Goal: Book appointment/travel/reservation

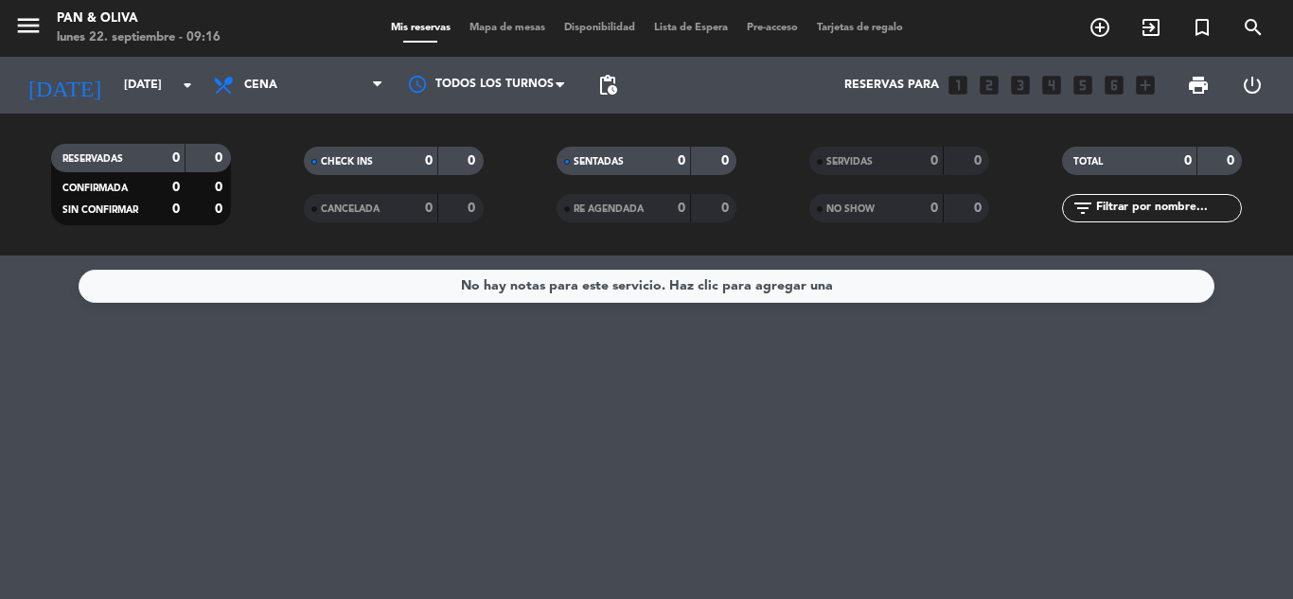
click at [147, 108] on div "[DATE] [DATE] arrow_drop_down" at bounding box center [108, 85] width 189 height 57
click at [125, 84] on input "[DATE]" at bounding box center [195, 85] width 160 height 32
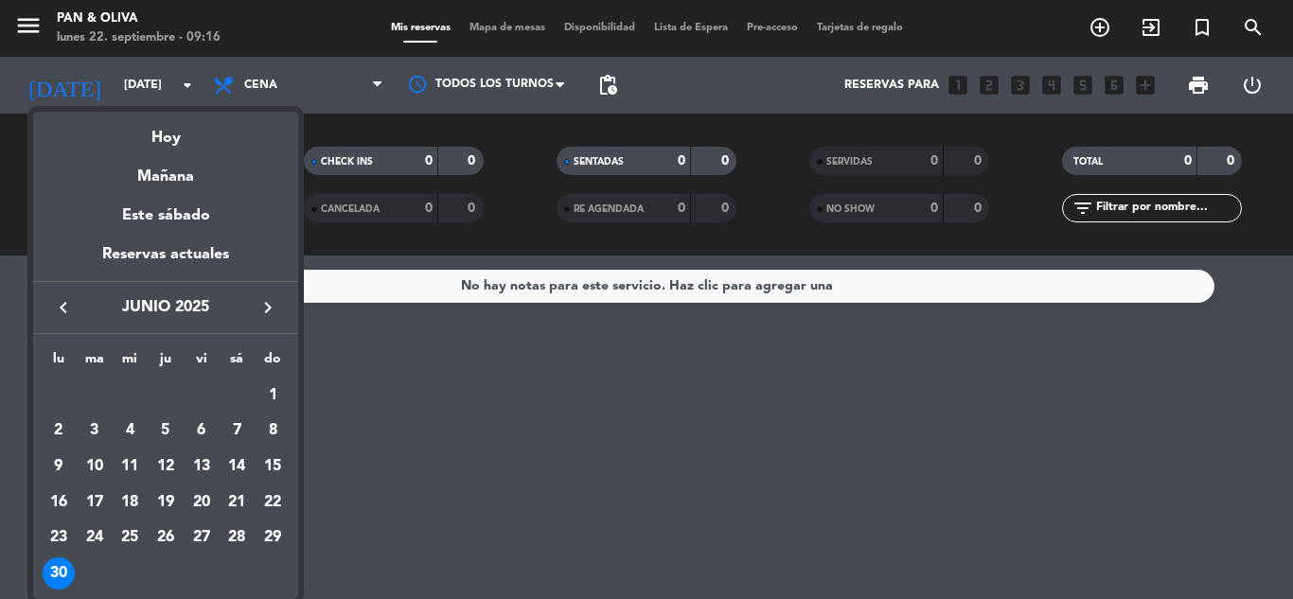
click at [260, 305] on icon "keyboard_arrow_right" at bounding box center [267, 307] width 23 height 23
click at [210, 491] on div "19" at bounding box center [201, 502] width 32 height 32
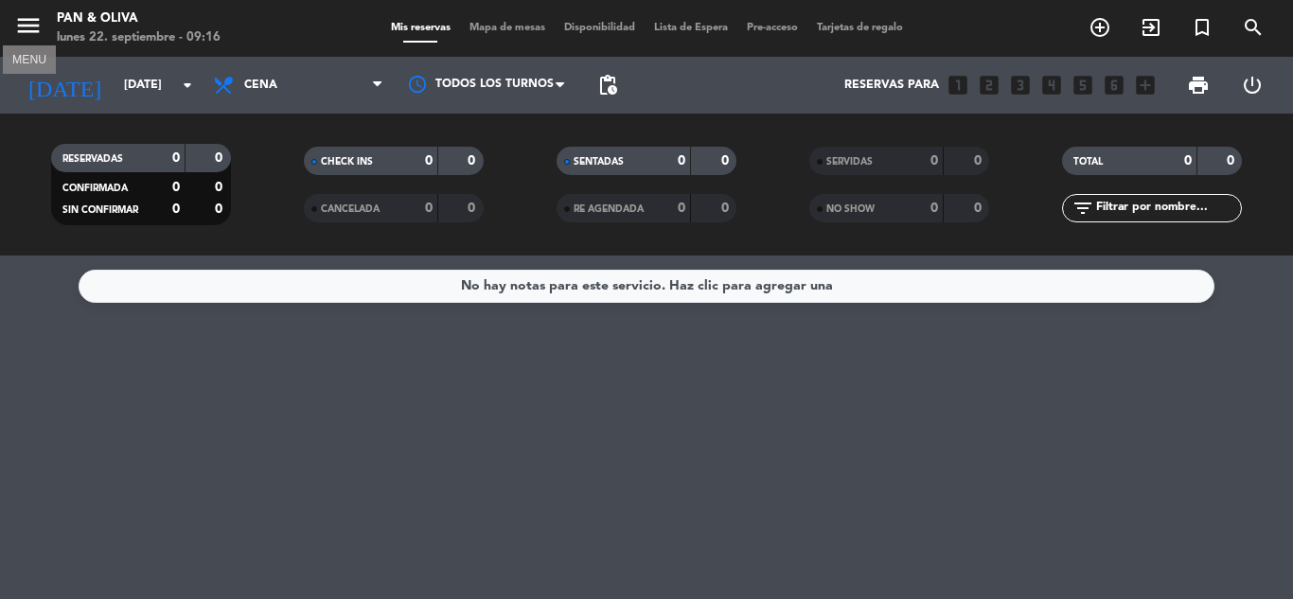
click at [24, 26] on icon "menu" at bounding box center [28, 25] width 28 height 28
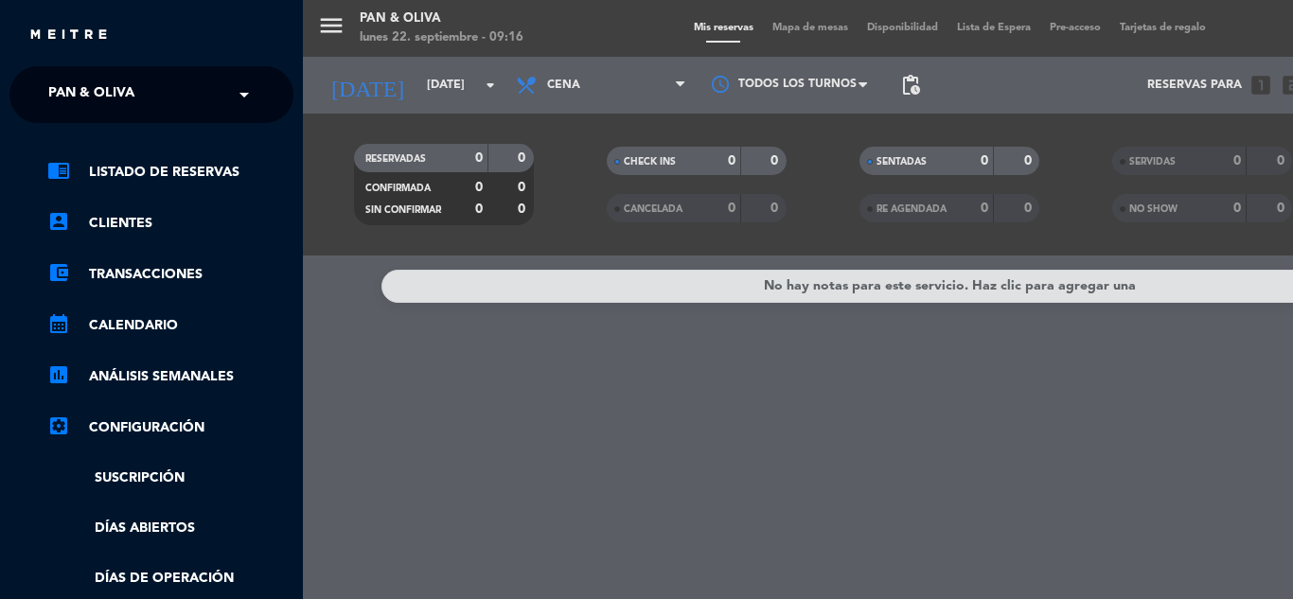
click at [727, 61] on div "menu Pan & Oliva [DATE] 22. septiembre - 09:16 Mis reservas Mapa de mesas Dispo…" at bounding box center [949, 299] width 1293 height 599
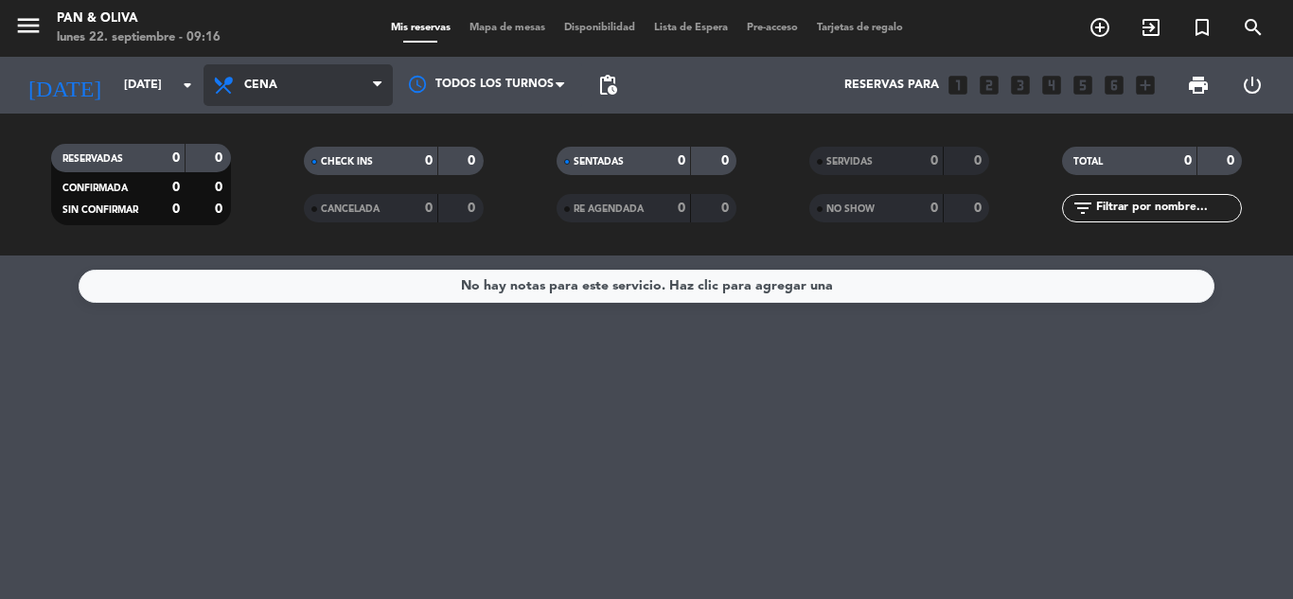
click at [323, 73] on span "Cena" at bounding box center [297, 85] width 189 height 42
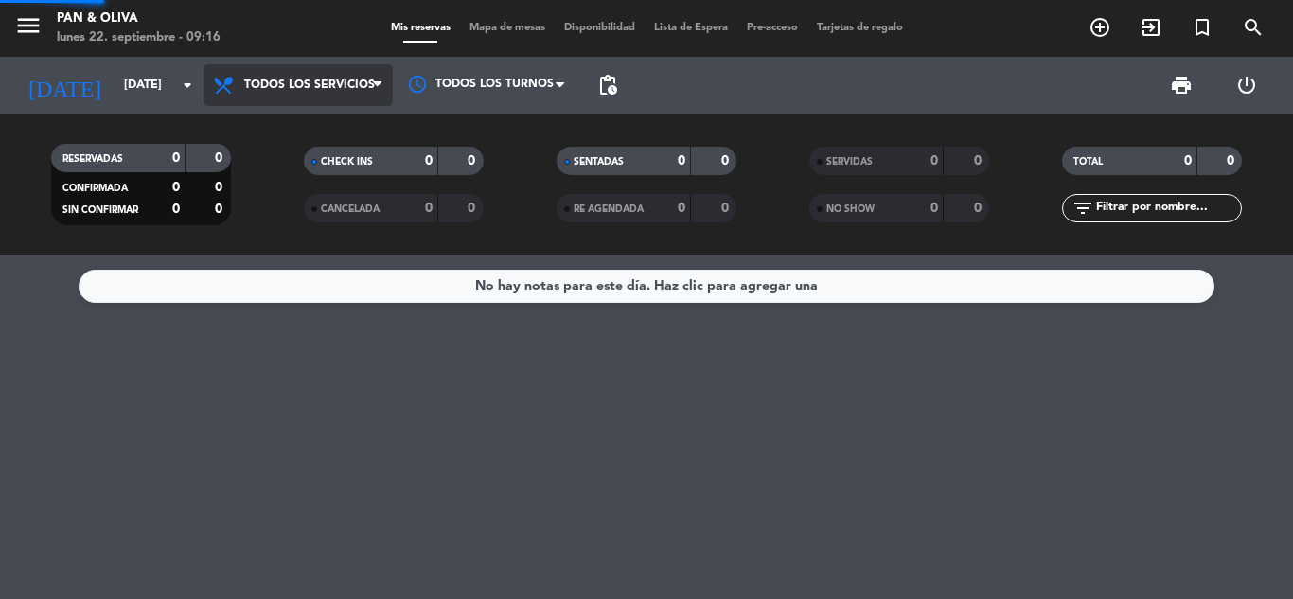
click at [313, 123] on div "menu Pan & Oliva [DATE] 22. septiembre - 09:16 Mis reservas Mapa de mesas Dispo…" at bounding box center [646, 127] width 1293 height 255
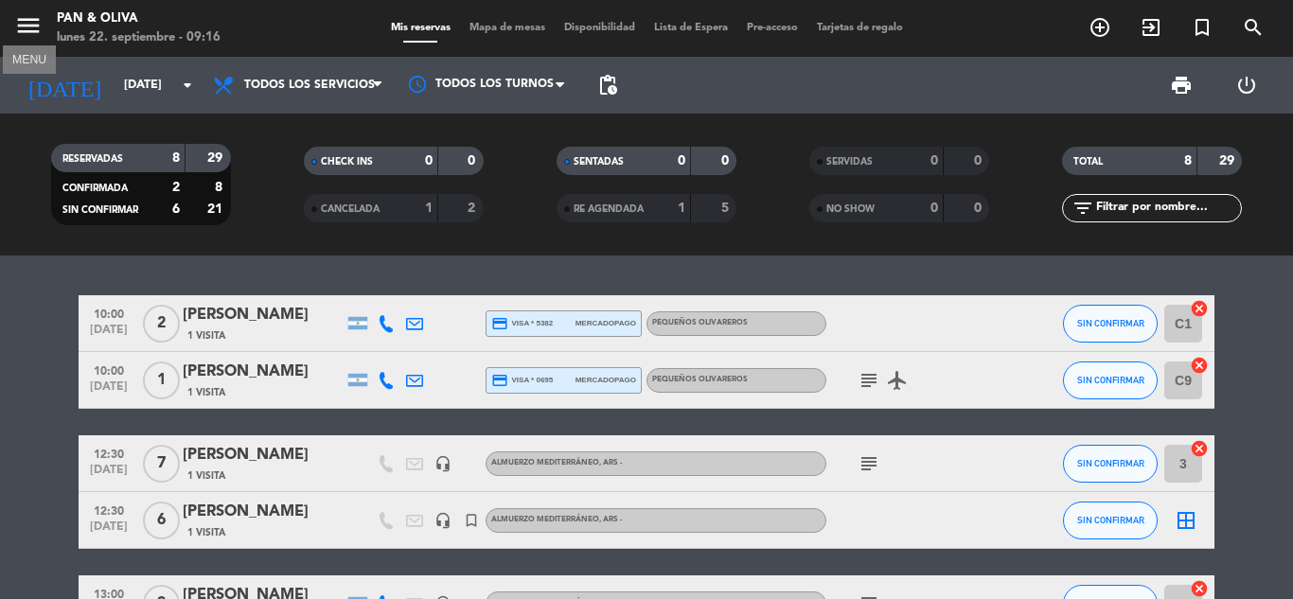
click at [21, 21] on icon "menu" at bounding box center [28, 25] width 28 height 28
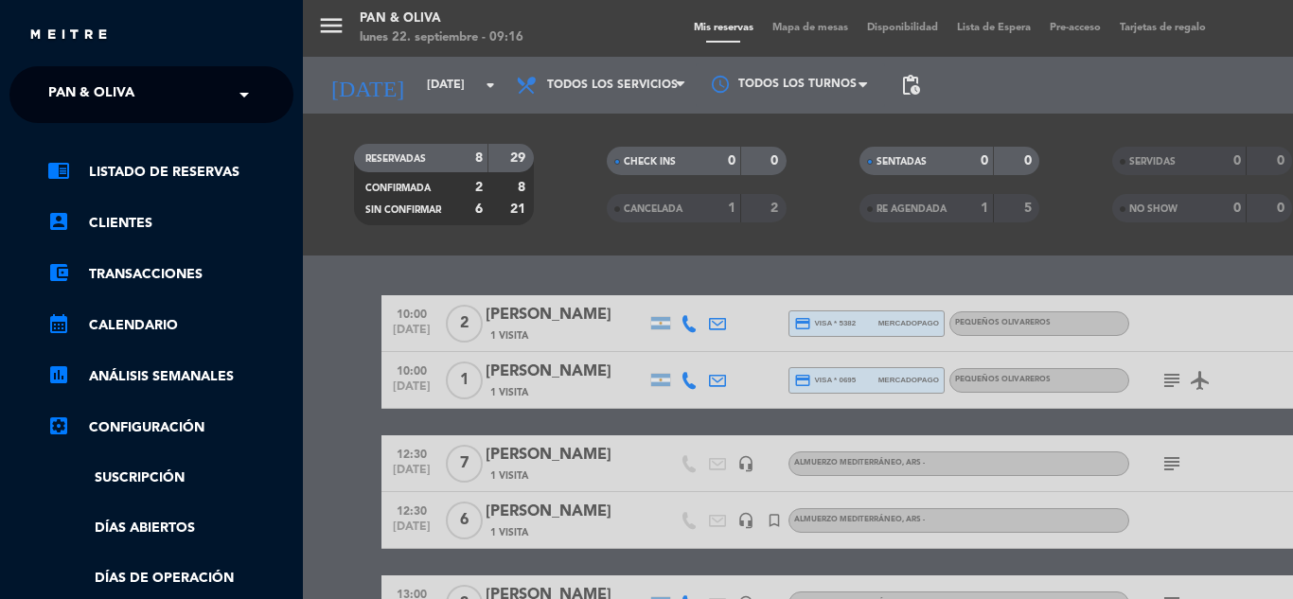
click at [158, 91] on div "× Pan & Oliva" at bounding box center [102, 95] width 122 height 40
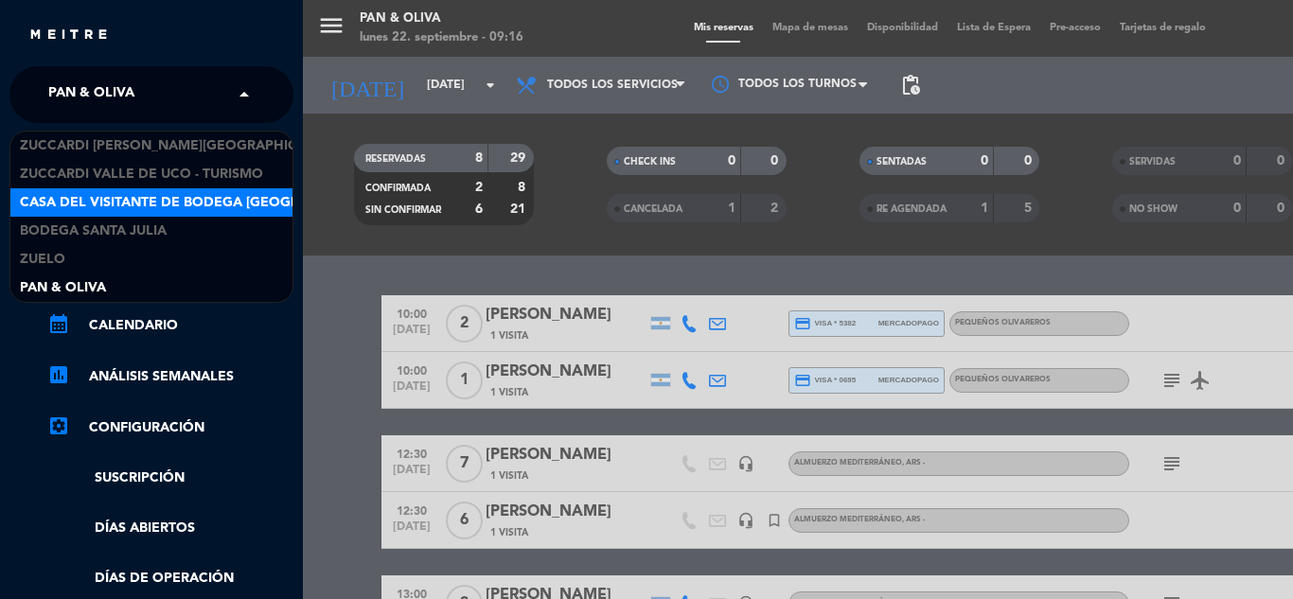
click at [149, 208] on span "Casa del Visitante de Bodega [GEOGRAPHIC_DATA][PERSON_NAME]" at bounding box center [258, 203] width 476 height 22
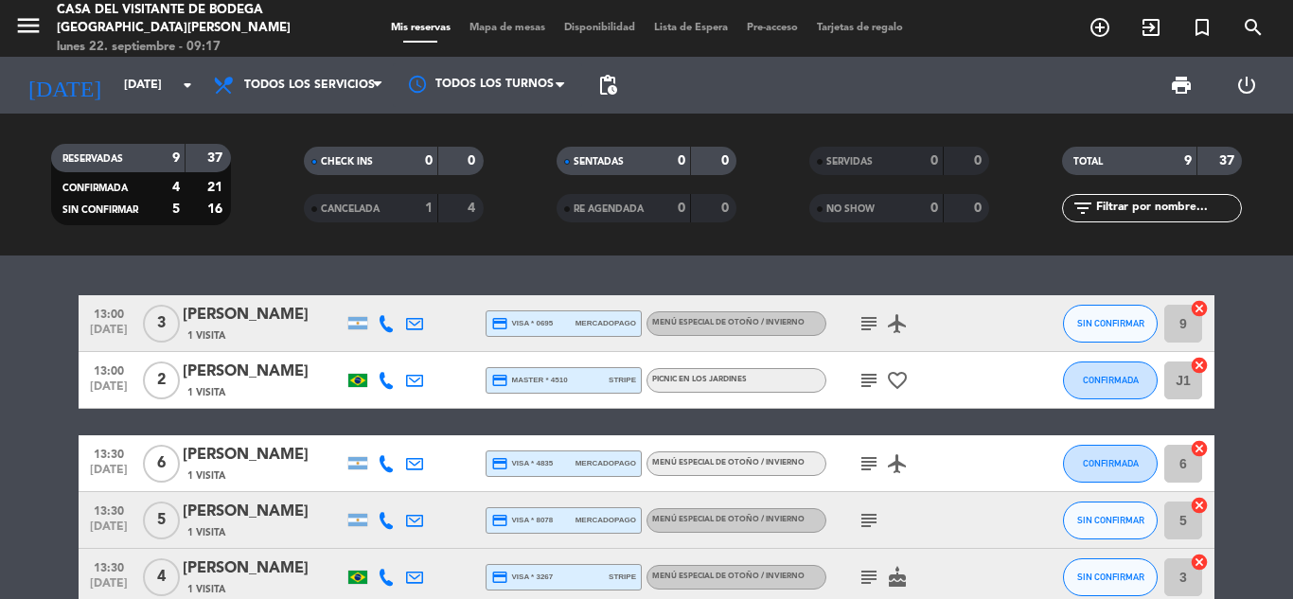
click at [877, 512] on icon "subject" at bounding box center [868, 520] width 23 height 23
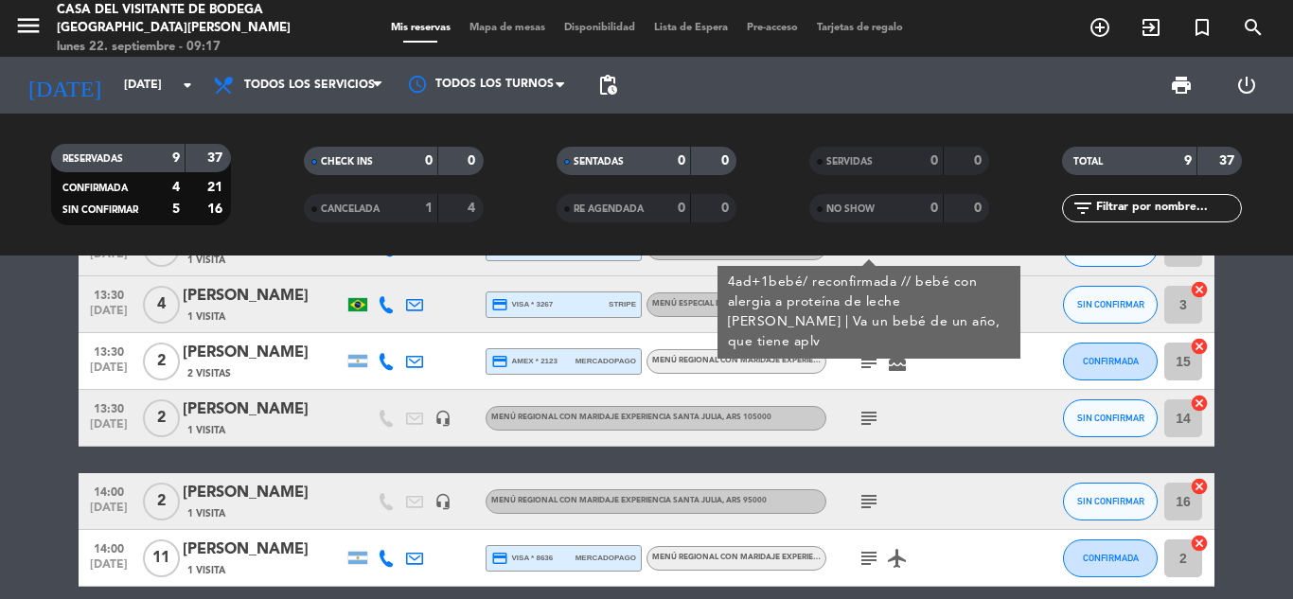
scroll to position [355, 0]
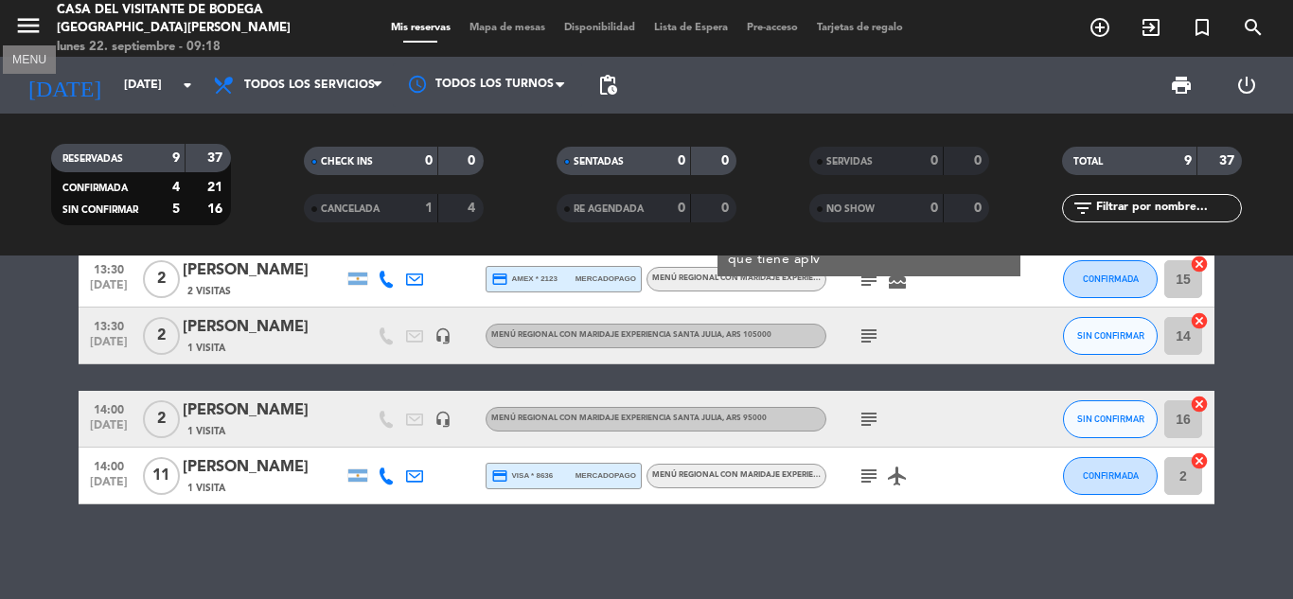
click at [25, 24] on icon "menu" at bounding box center [28, 25] width 28 height 28
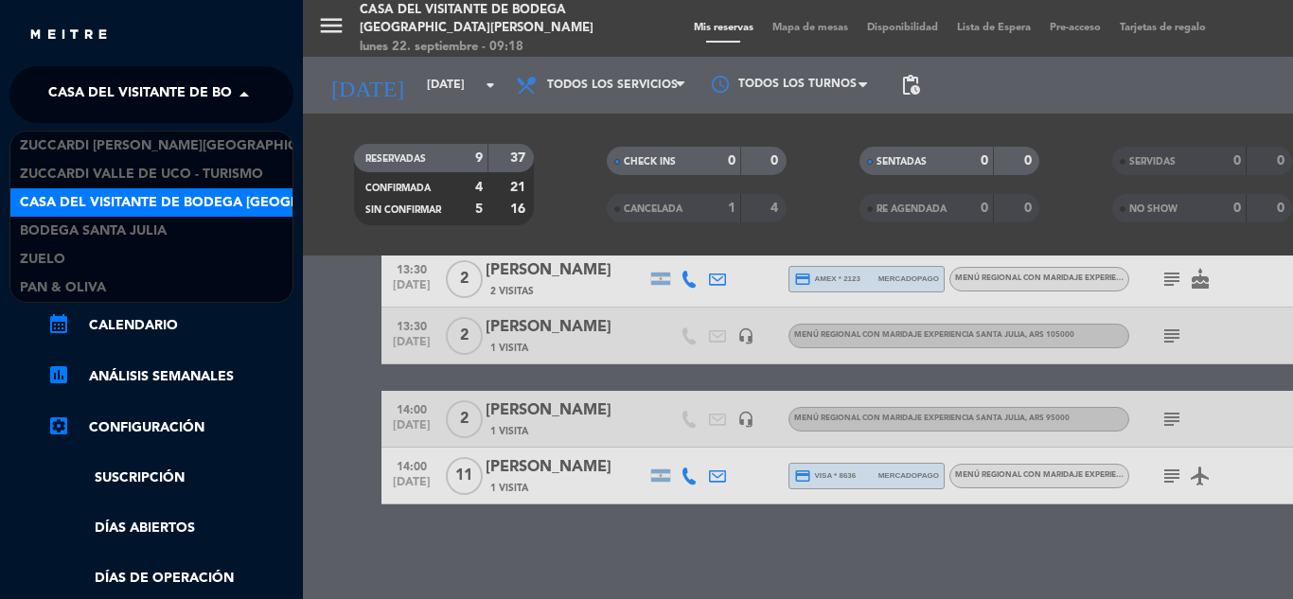
click at [177, 93] on span "Casa del Visitante de Bodega [GEOGRAPHIC_DATA][PERSON_NAME]" at bounding box center [286, 95] width 476 height 40
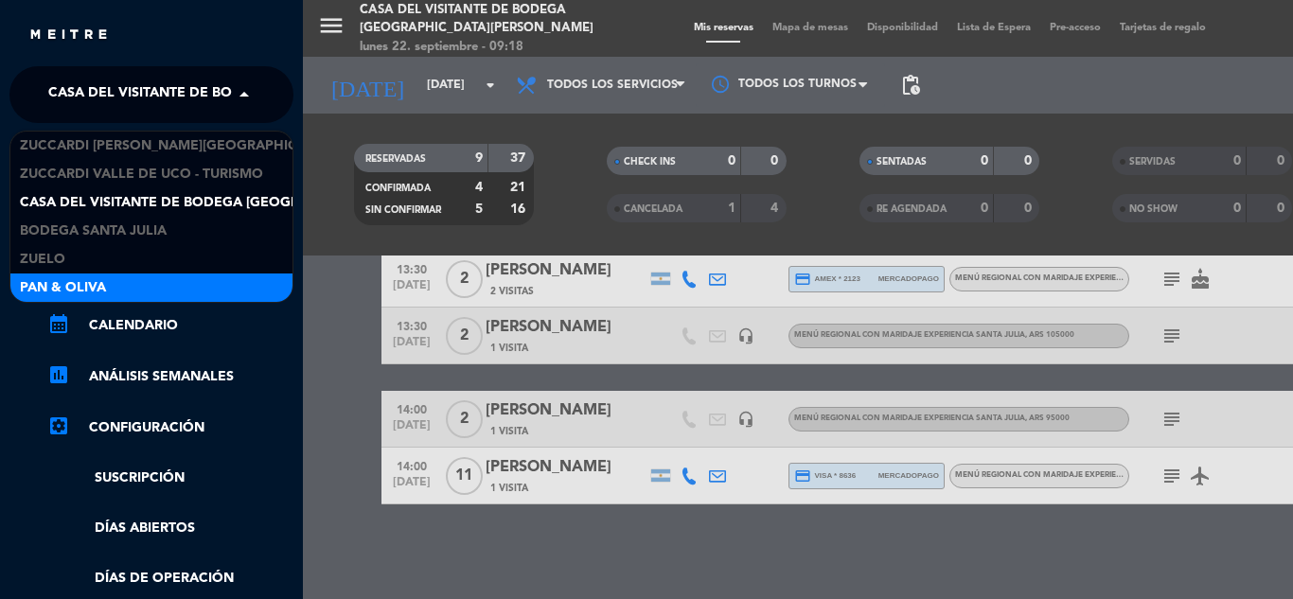
click at [156, 284] on div "Pan & Oliva" at bounding box center [151, 287] width 282 height 28
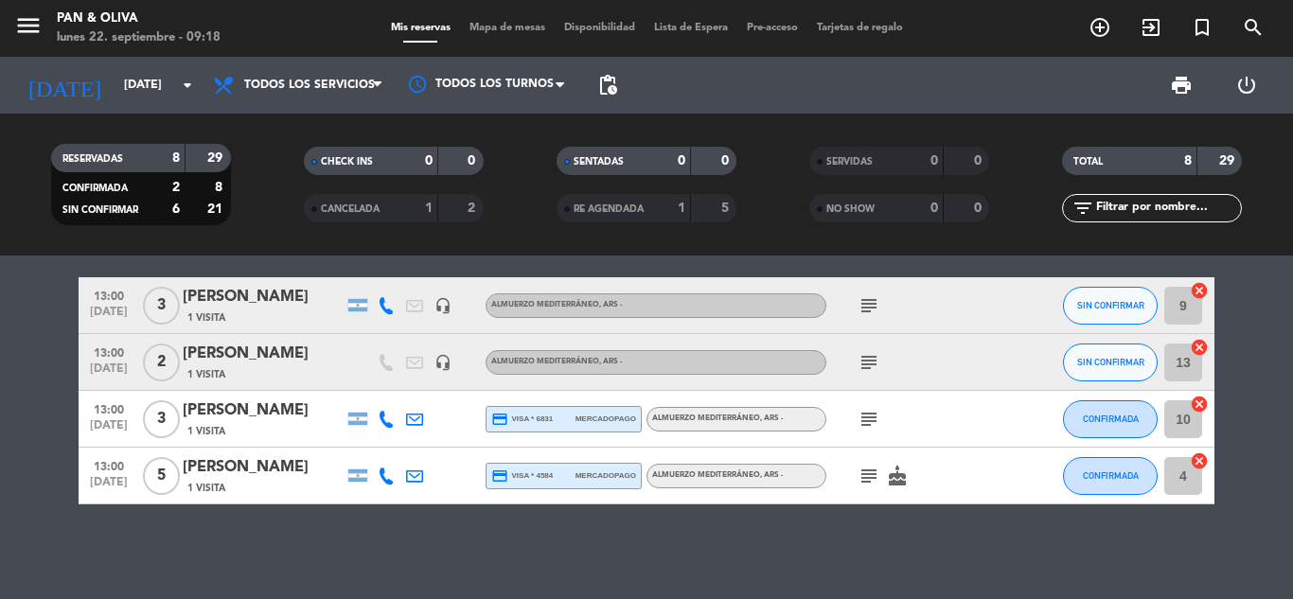
scroll to position [298, 0]
click at [28, 42] on button "menu" at bounding box center [28, 28] width 28 height 35
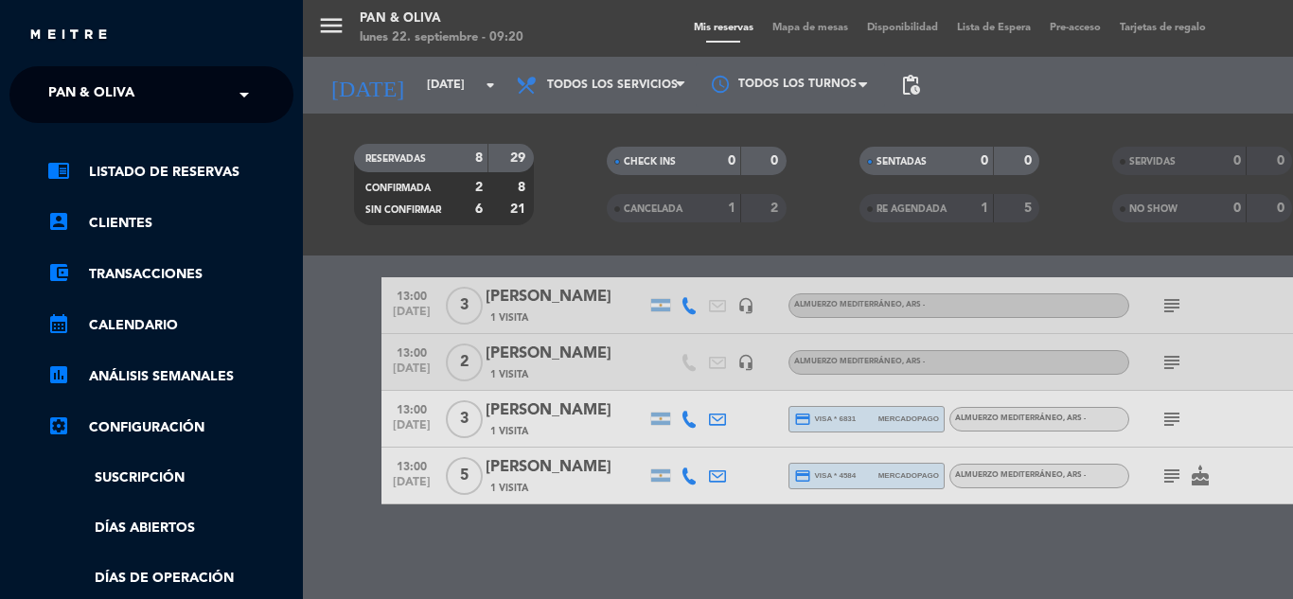
click at [170, 111] on input "text" at bounding box center [153, 96] width 231 height 42
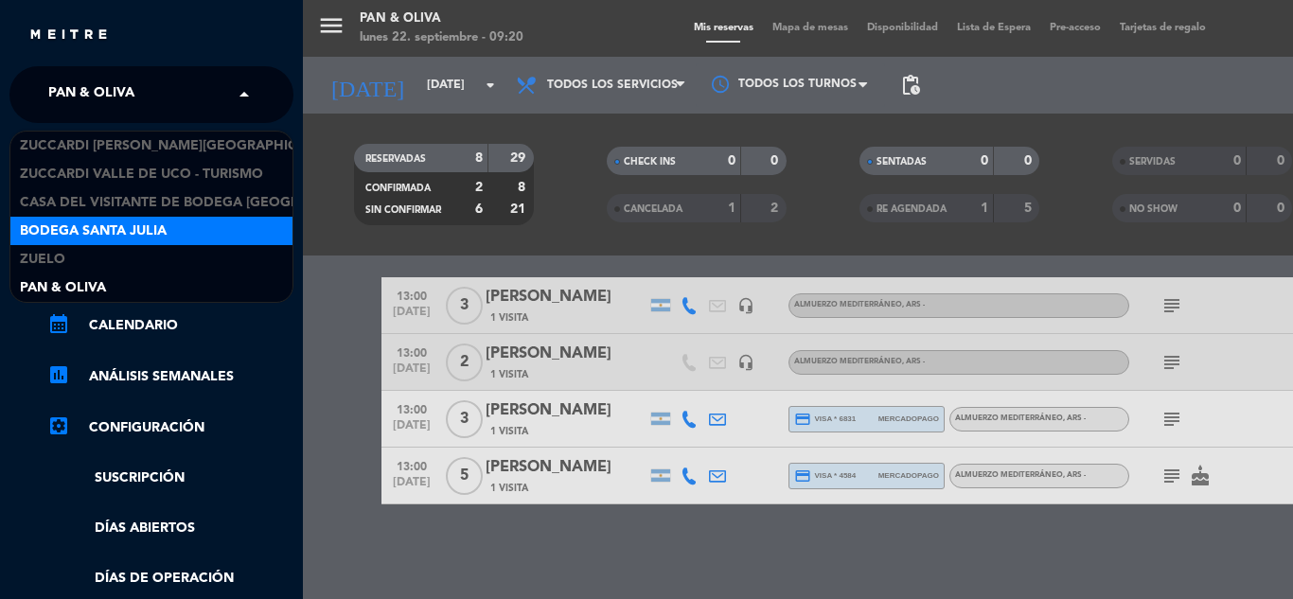
click at [151, 223] on span "Bodega Santa Julia" at bounding box center [93, 231] width 147 height 22
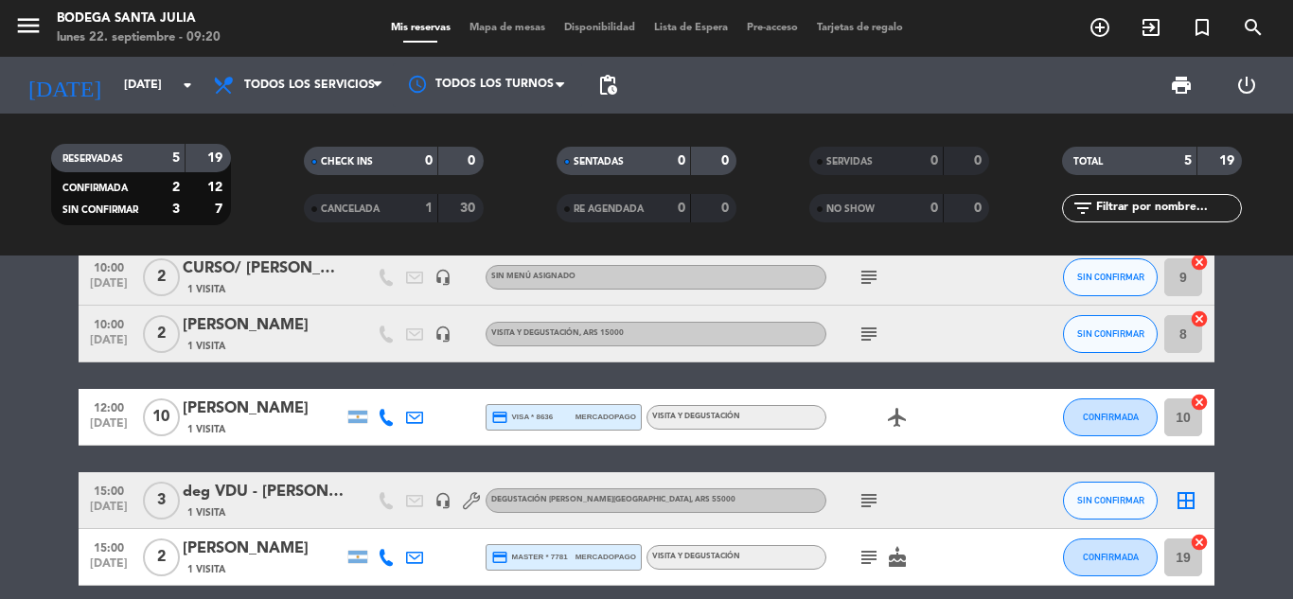
scroll to position [0, 0]
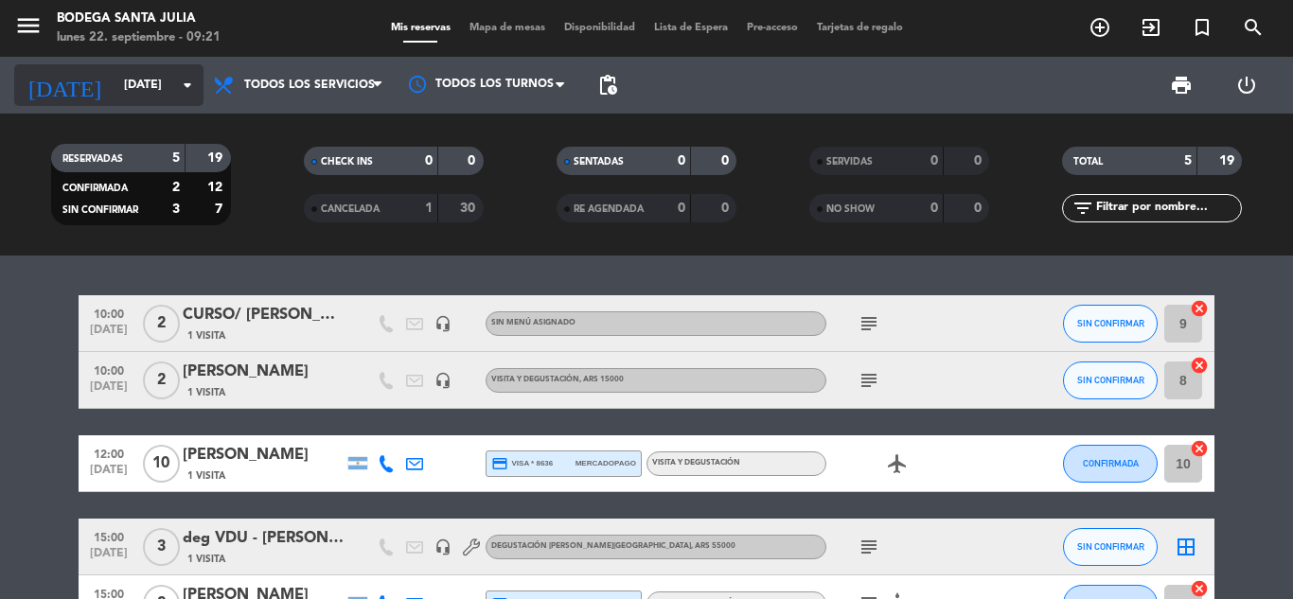
click at [115, 94] on input "[DATE]" at bounding box center [195, 85] width 160 height 32
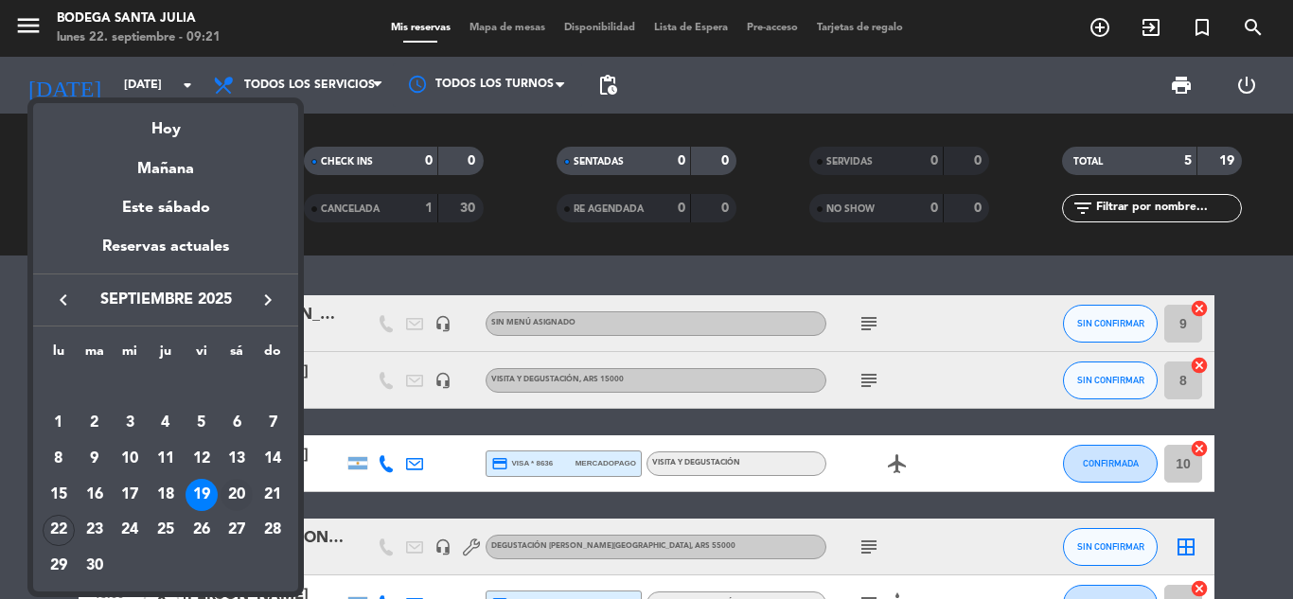
click at [228, 500] on div "20" at bounding box center [236, 495] width 32 height 32
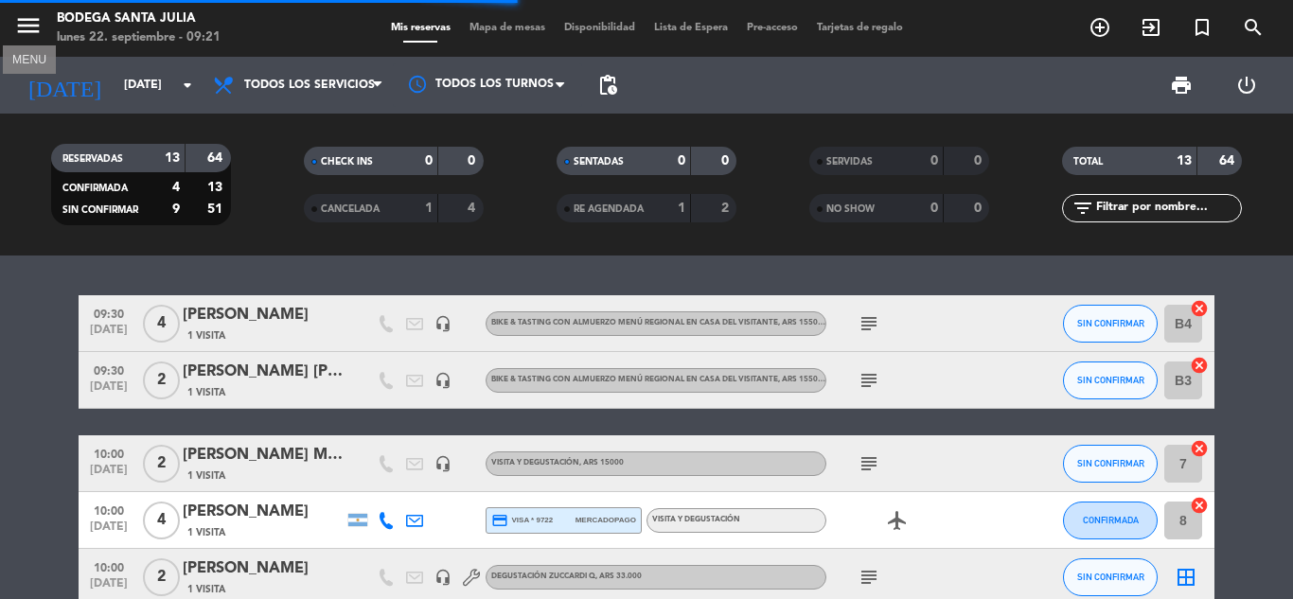
click at [34, 23] on icon "menu" at bounding box center [28, 25] width 28 height 28
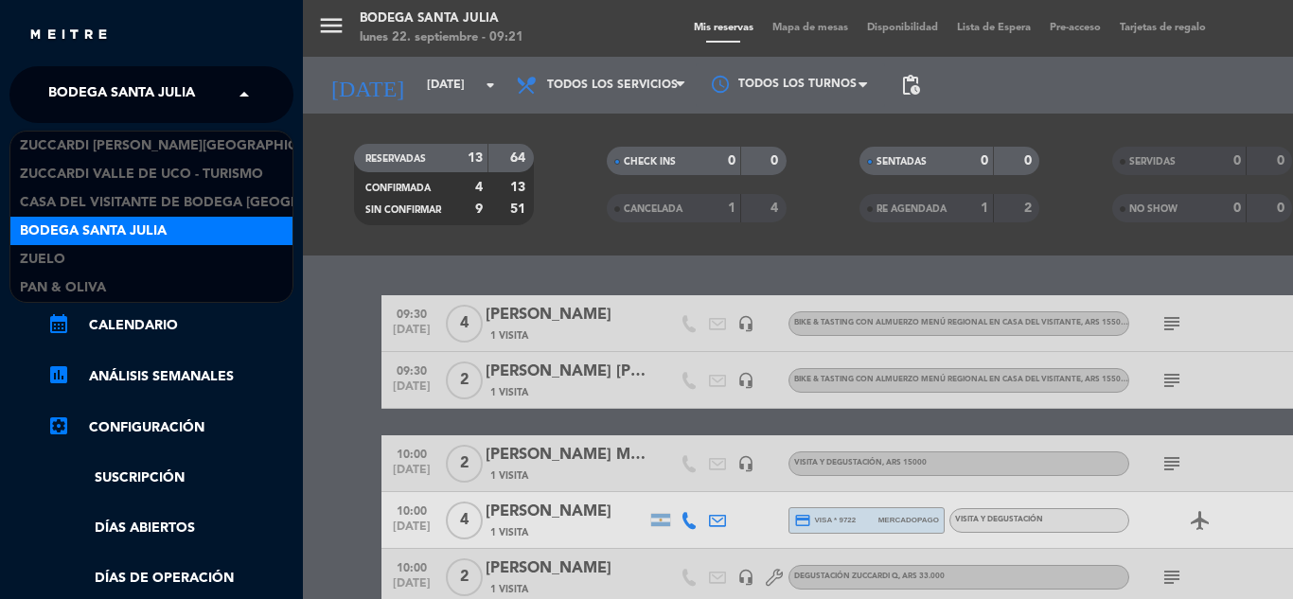
click at [103, 77] on span "Bodega Santa Julia" at bounding box center [121, 95] width 147 height 40
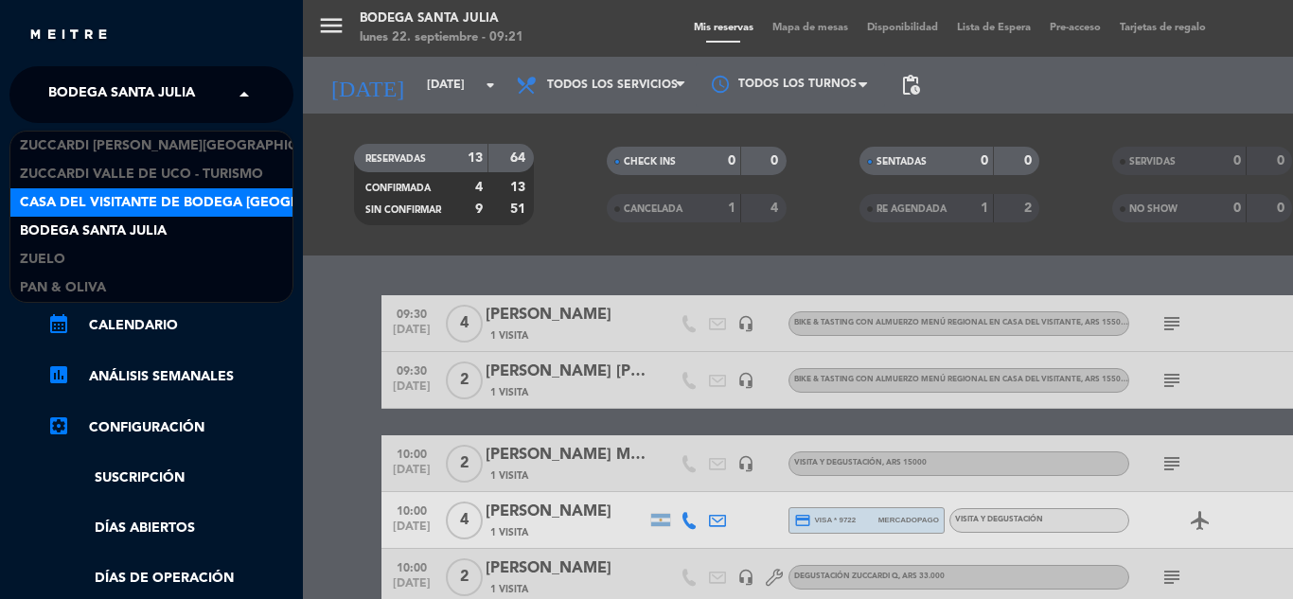
click at [56, 203] on span "Casa del Visitante de Bodega [GEOGRAPHIC_DATA][PERSON_NAME]" at bounding box center [258, 203] width 476 height 22
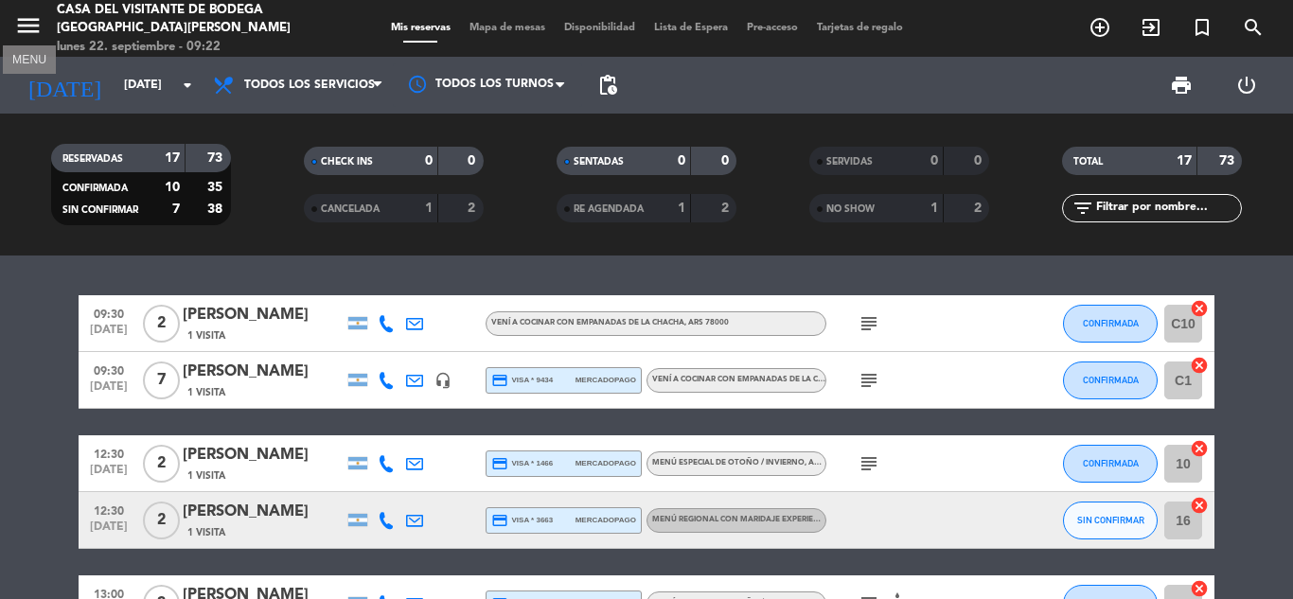
click at [16, 17] on icon "menu" at bounding box center [28, 25] width 28 height 28
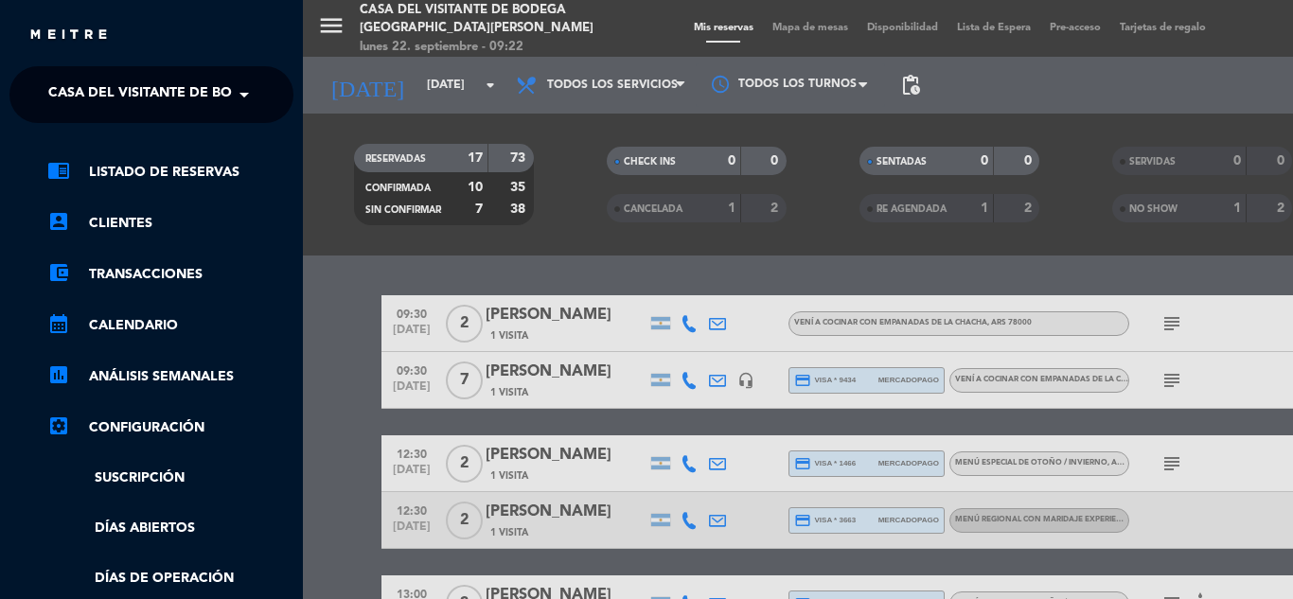
click at [110, 87] on span "Casa del Visitante de Bodega [GEOGRAPHIC_DATA][PERSON_NAME]" at bounding box center [286, 95] width 476 height 40
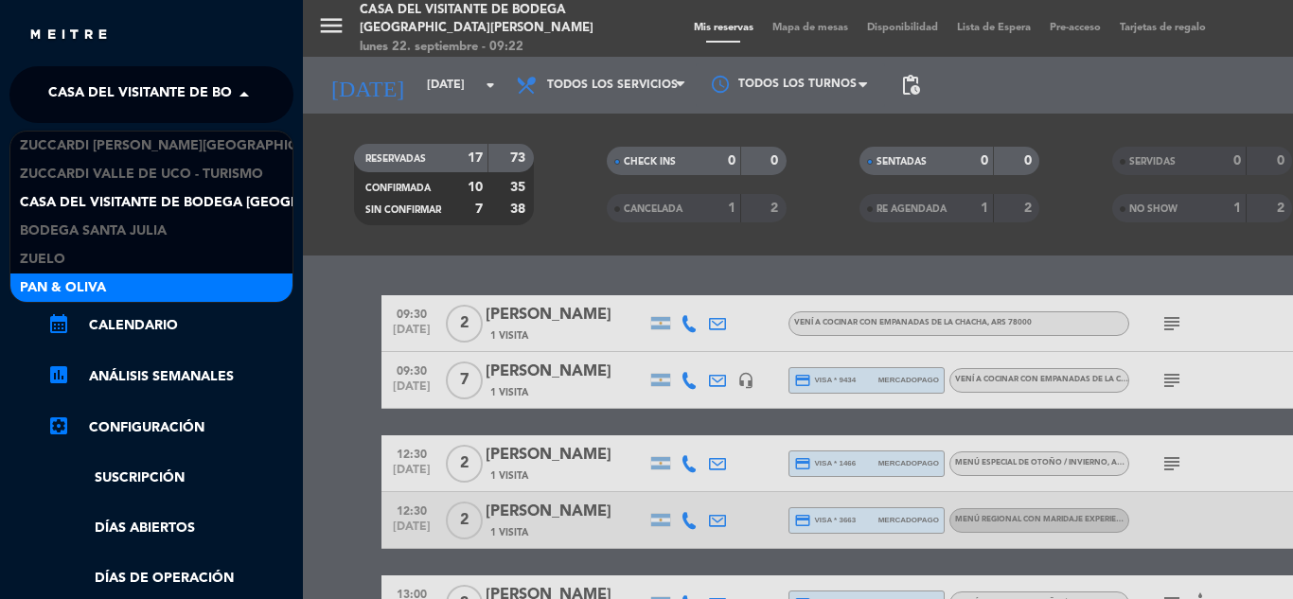
click at [112, 279] on div "Pan & Oliva" at bounding box center [151, 287] width 282 height 28
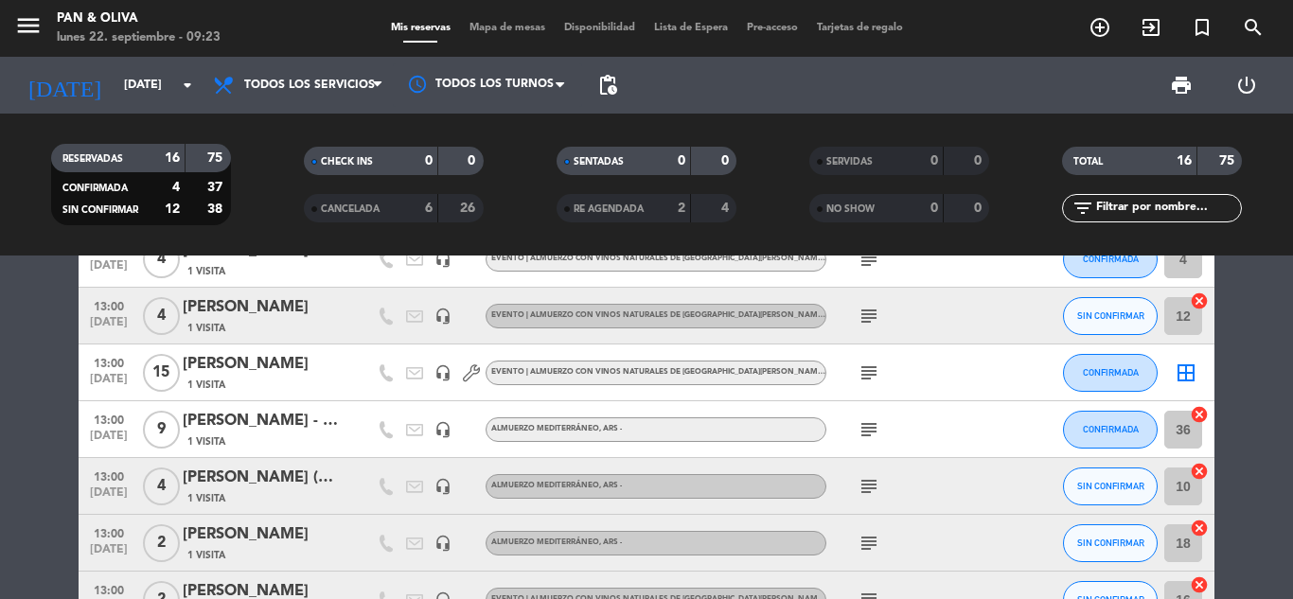
scroll to position [510, 0]
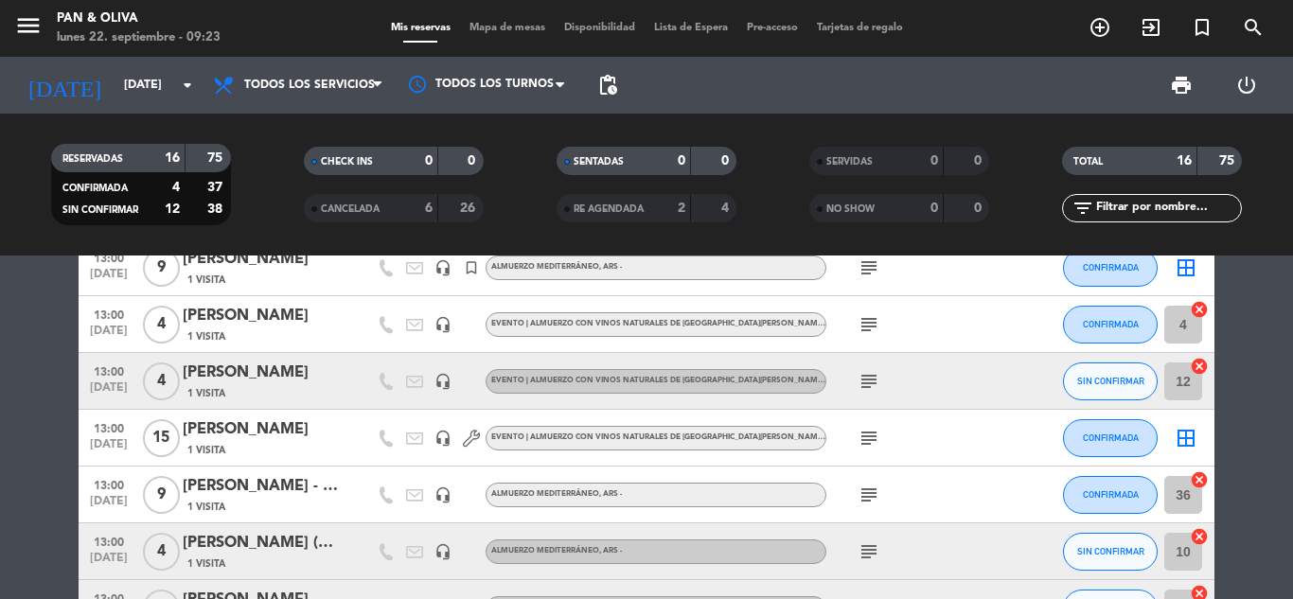
click at [874, 443] on icon "subject" at bounding box center [868, 438] width 23 height 23
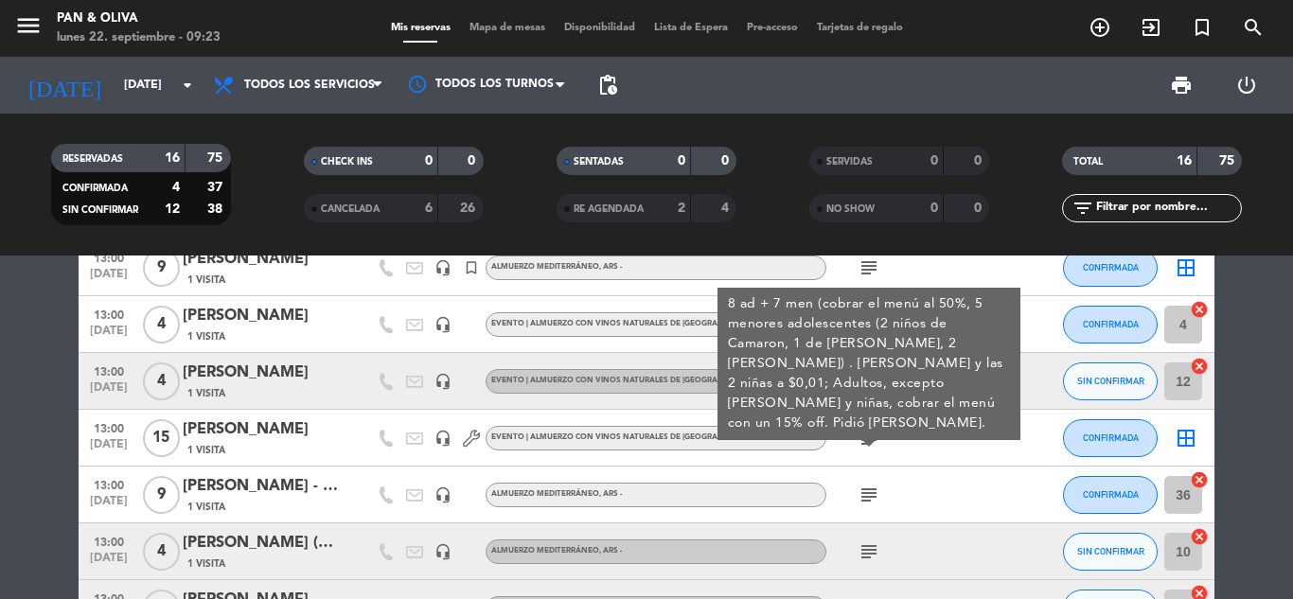
click at [874, 443] on icon "subject" at bounding box center [868, 438] width 23 height 23
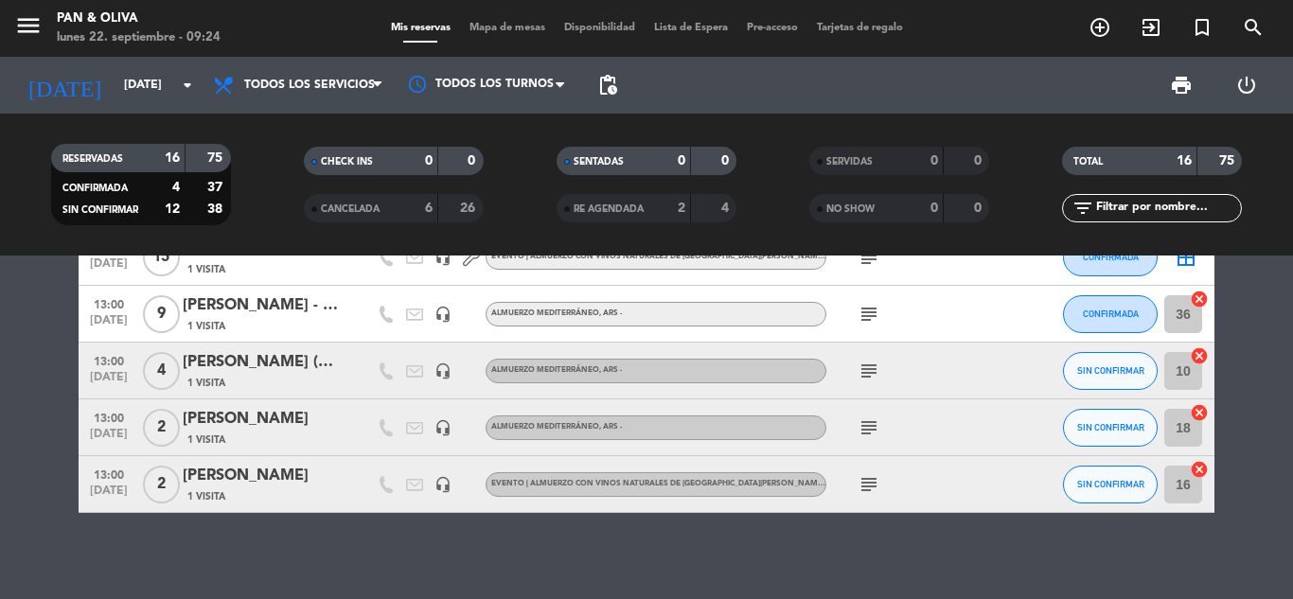
scroll to position [699, 0]
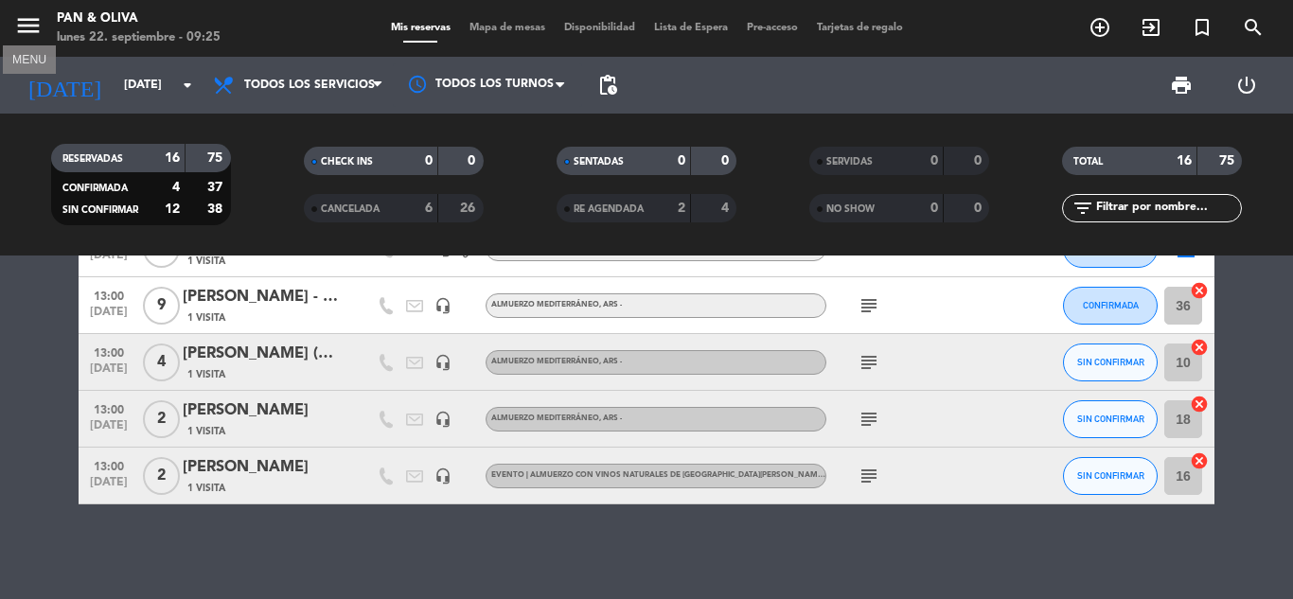
click at [20, 20] on icon "menu" at bounding box center [28, 25] width 28 height 28
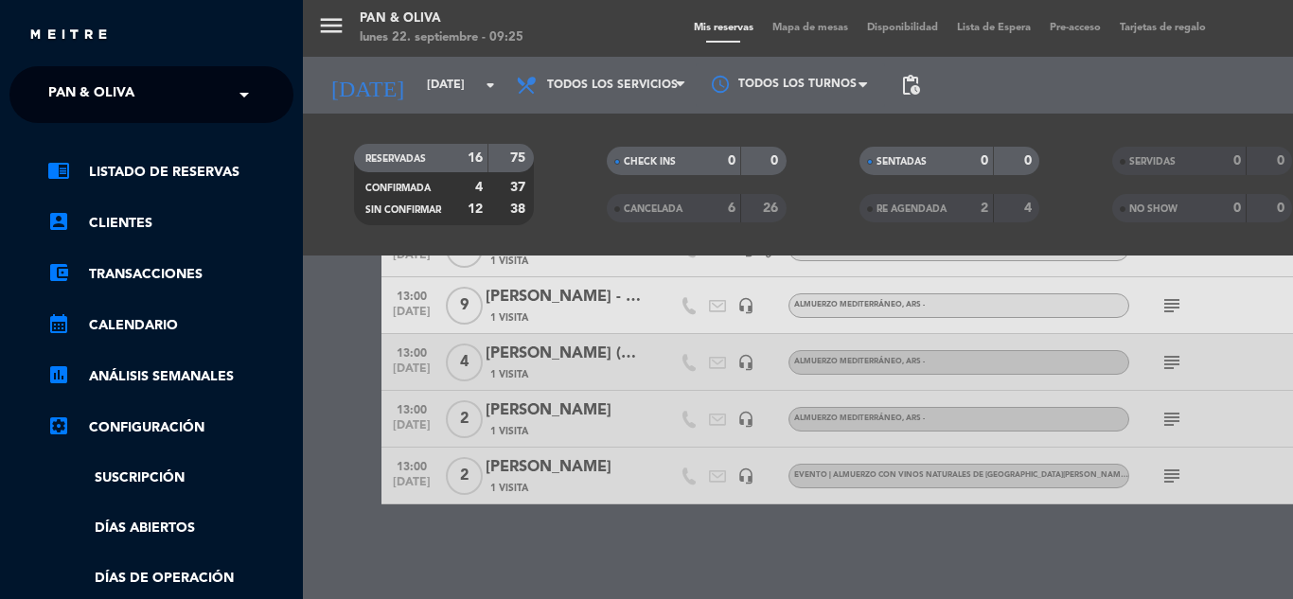
click at [217, 98] on input "text" at bounding box center [153, 96] width 231 height 42
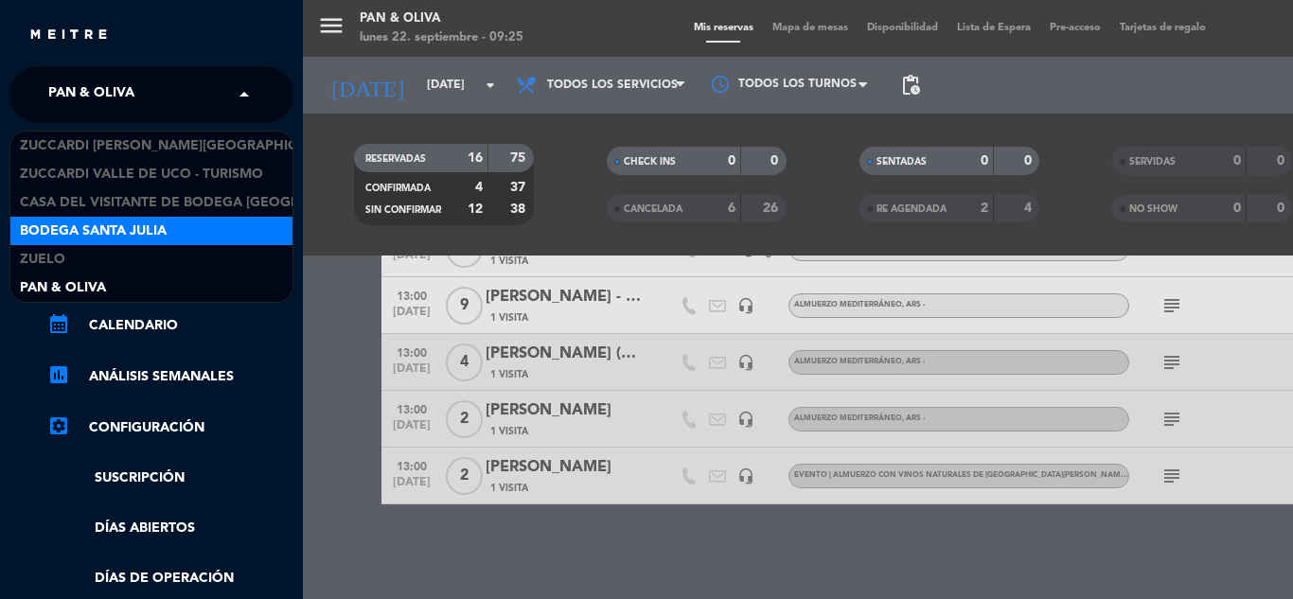
click at [210, 231] on div "Bodega Santa Julia" at bounding box center [151, 231] width 282 height 28
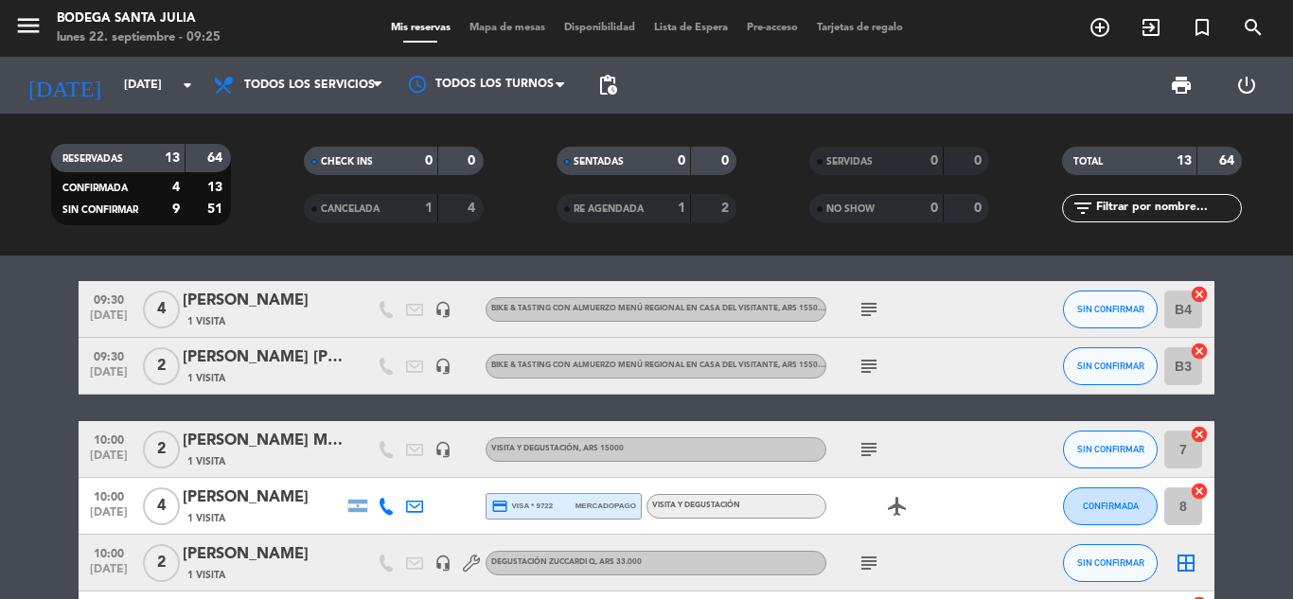
scroll to position [0, 0]
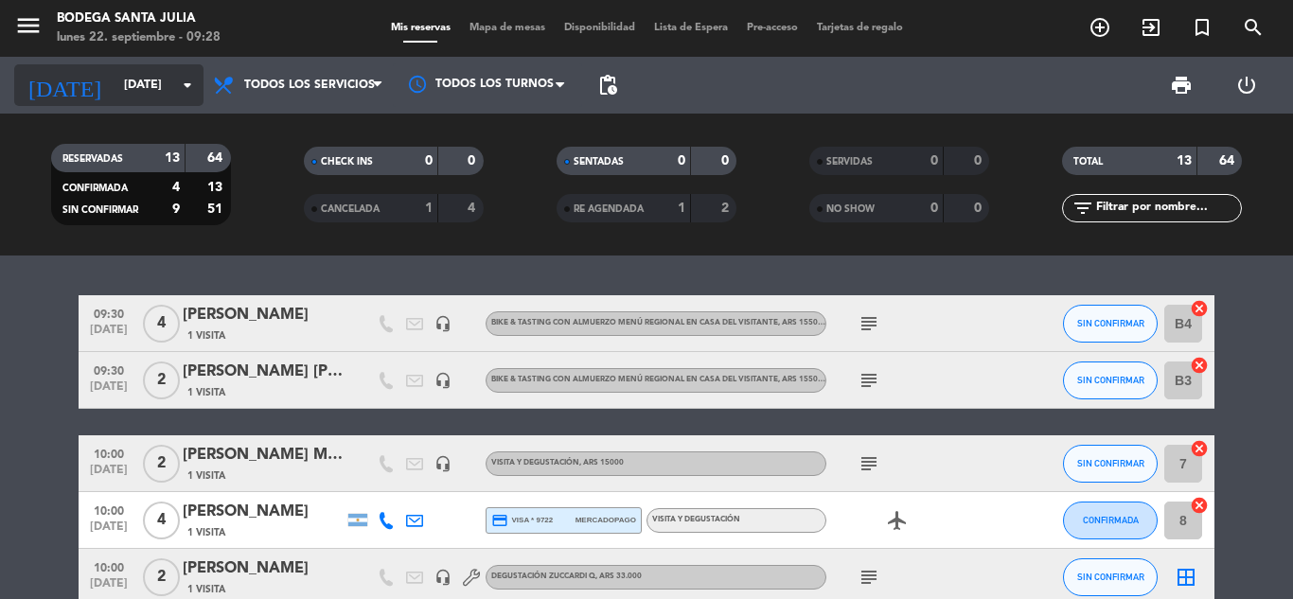
click at [144, 88] on input "[DATE]" at bounding box center [195, 85] width 160 height 32
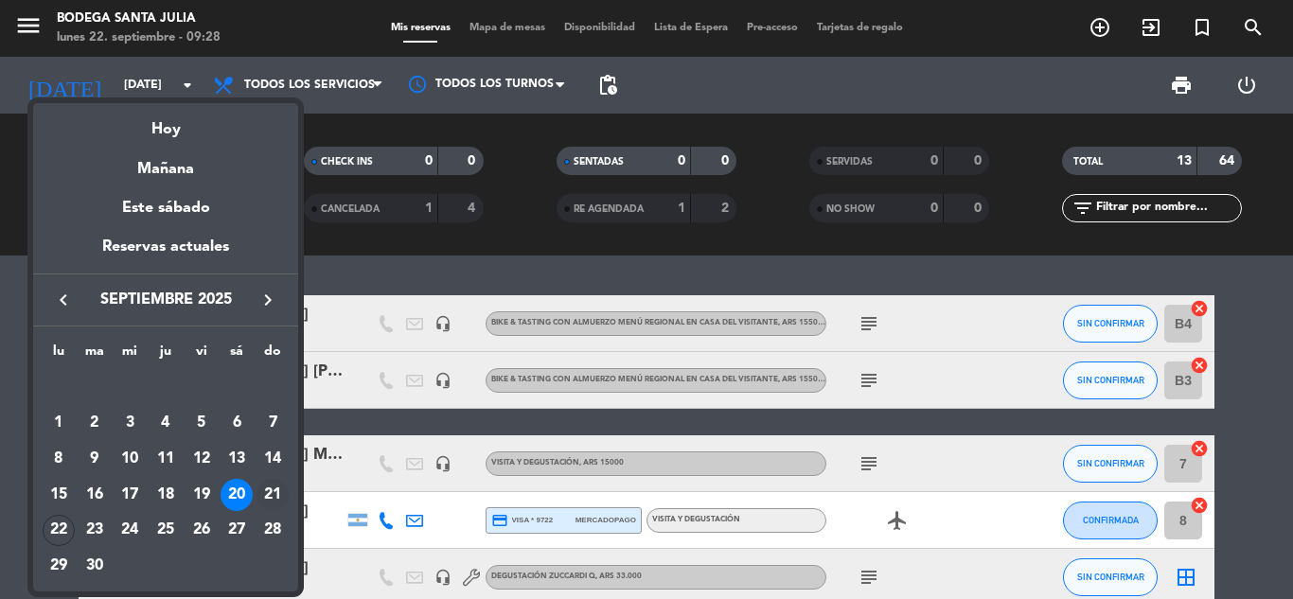
click at [269, 492] on div "21" at bounding box center [272, 495] width 32 height 32
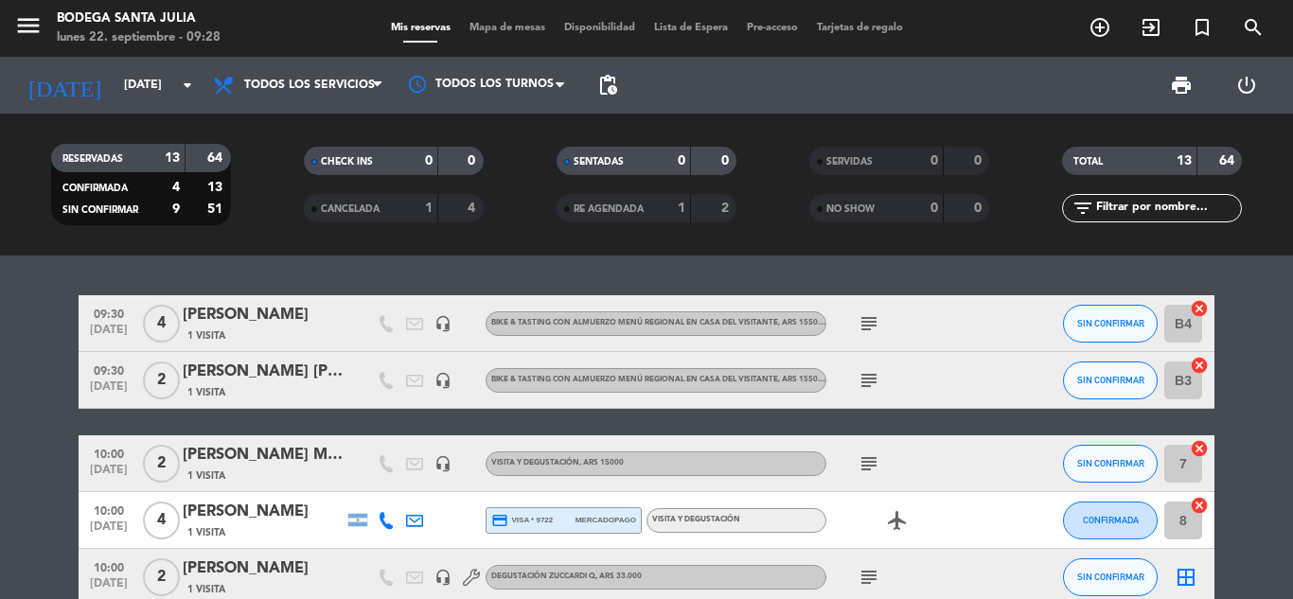
type input "[DATE]"
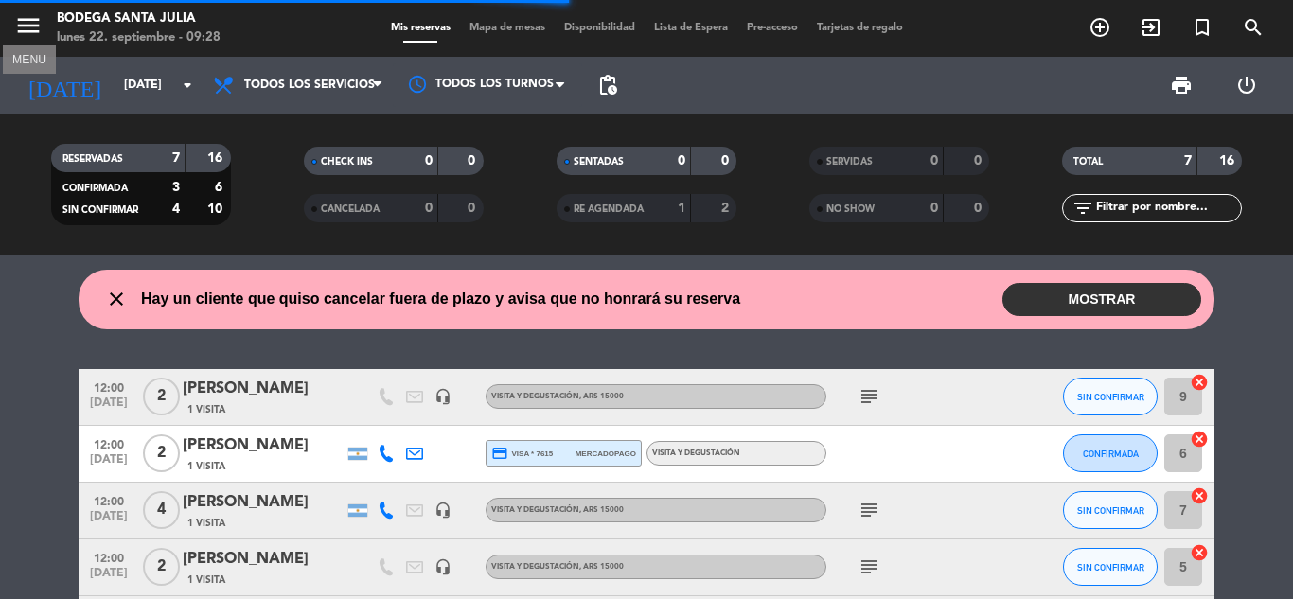
click at [25, 34] on icon "menu" at bounding box center [28, 25] width 28 height 28
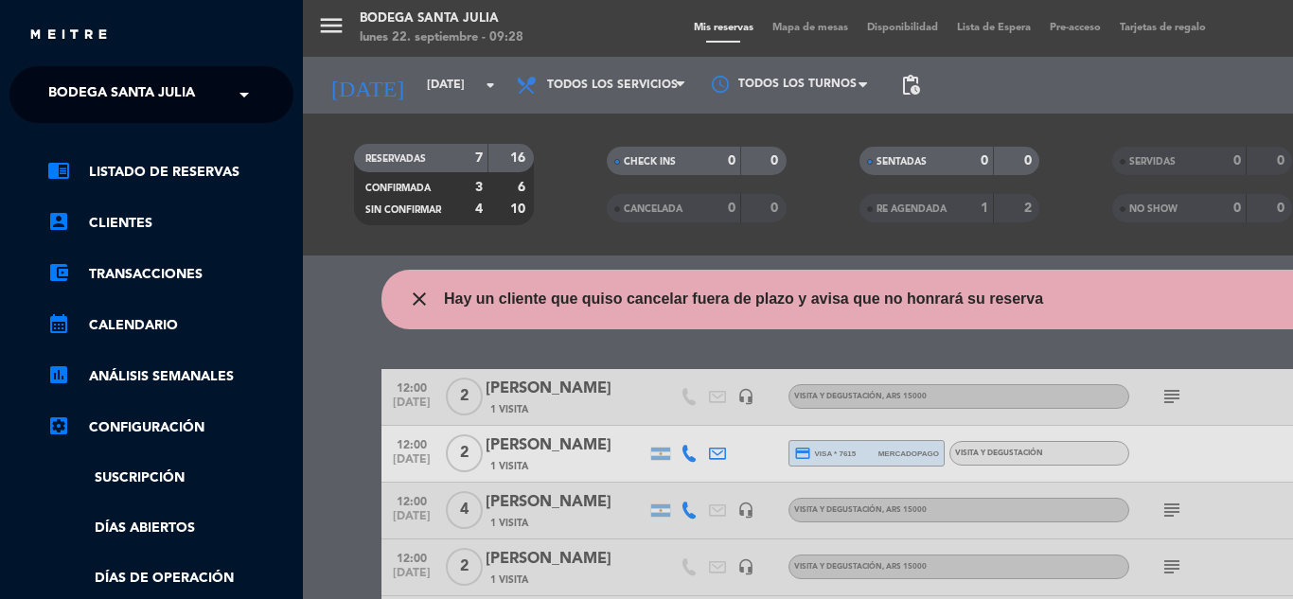
click at [122, 99] on span "Bodega Santa Julia" at bounding box center [121, 95] width 147 height 40
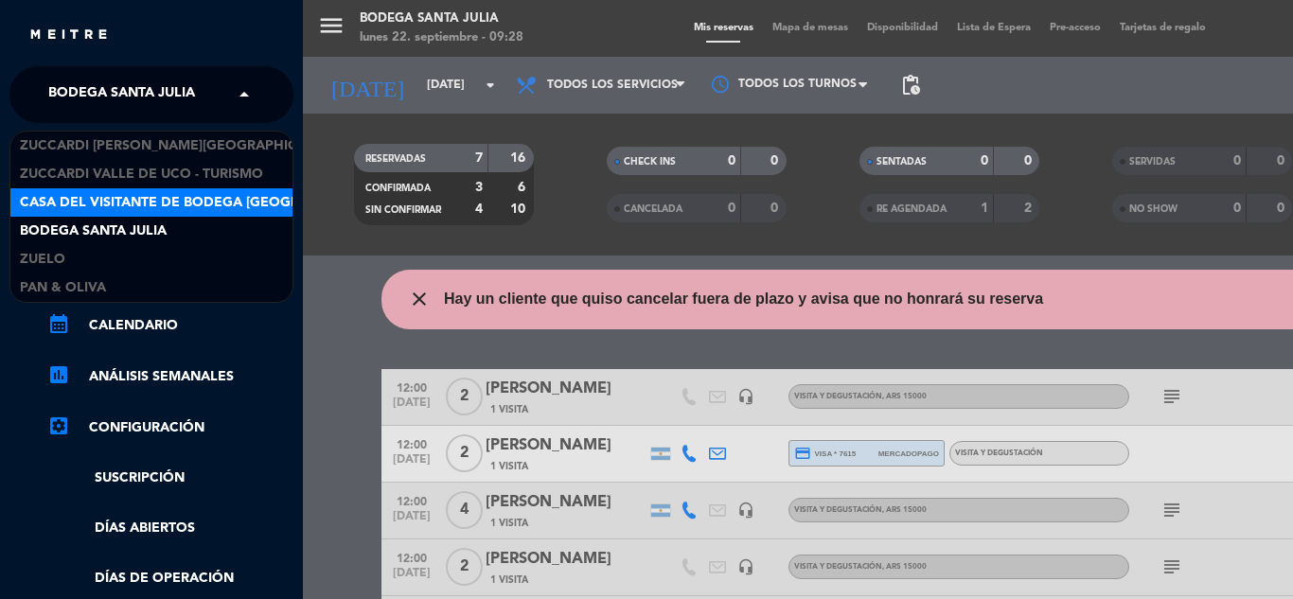
click at [137, 206] on span "Casa del Visitante de Bodega [GEOGRAPHIC_DATA][PERSON_NAME]" at bounding box center [258, 203] width 476 height 22
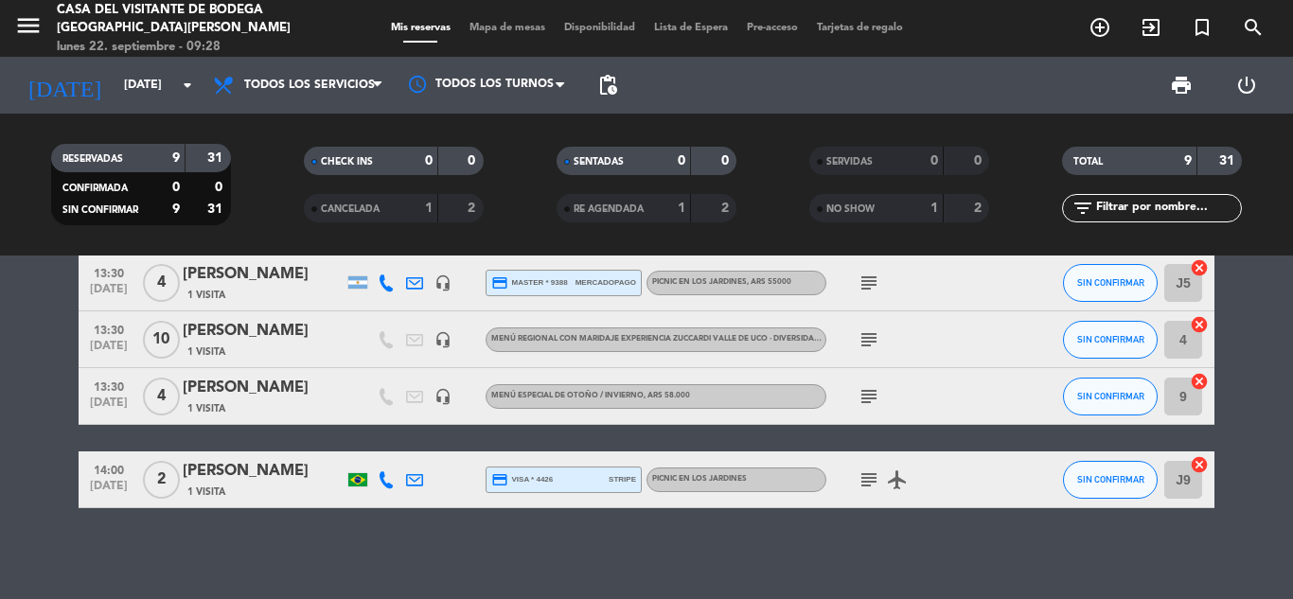
scroll to position [381, 0]
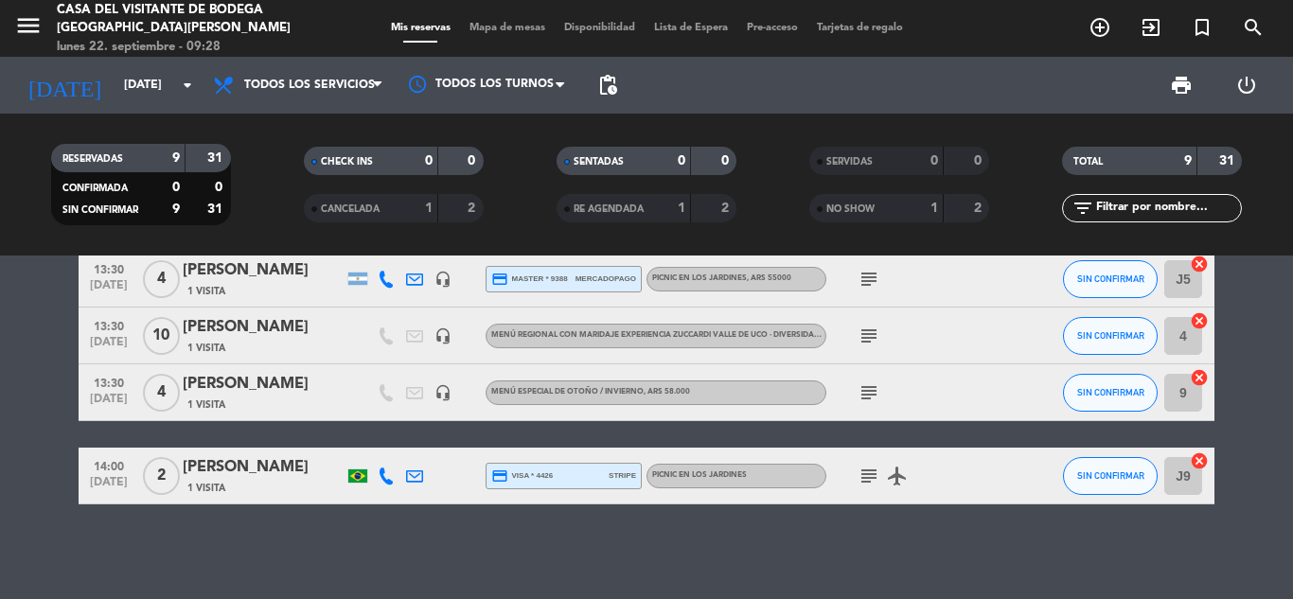
click at [872, 329] on icon "subject" at bounding box center [868, 336] width 23 height 23
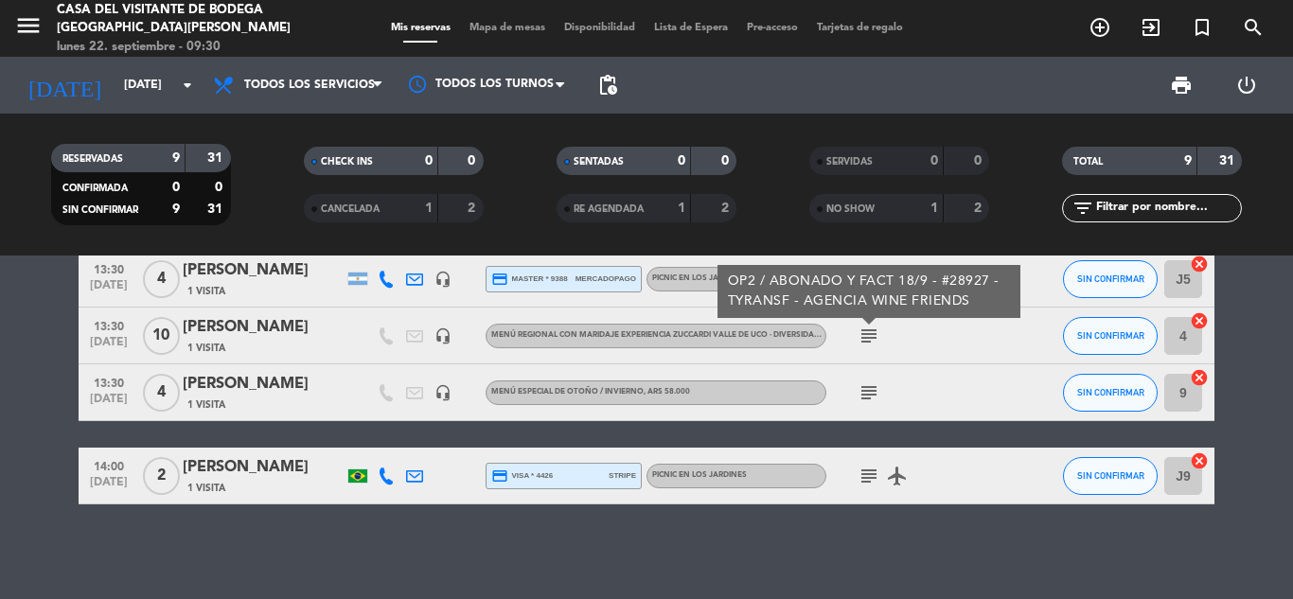
click at [11, 21] on div "menu Casa del Visitante de Bodega Santa [PERSON_NAME] [DATE] 22. septiembre - 0…" at bounding box center [162, 29] width 324 height 56
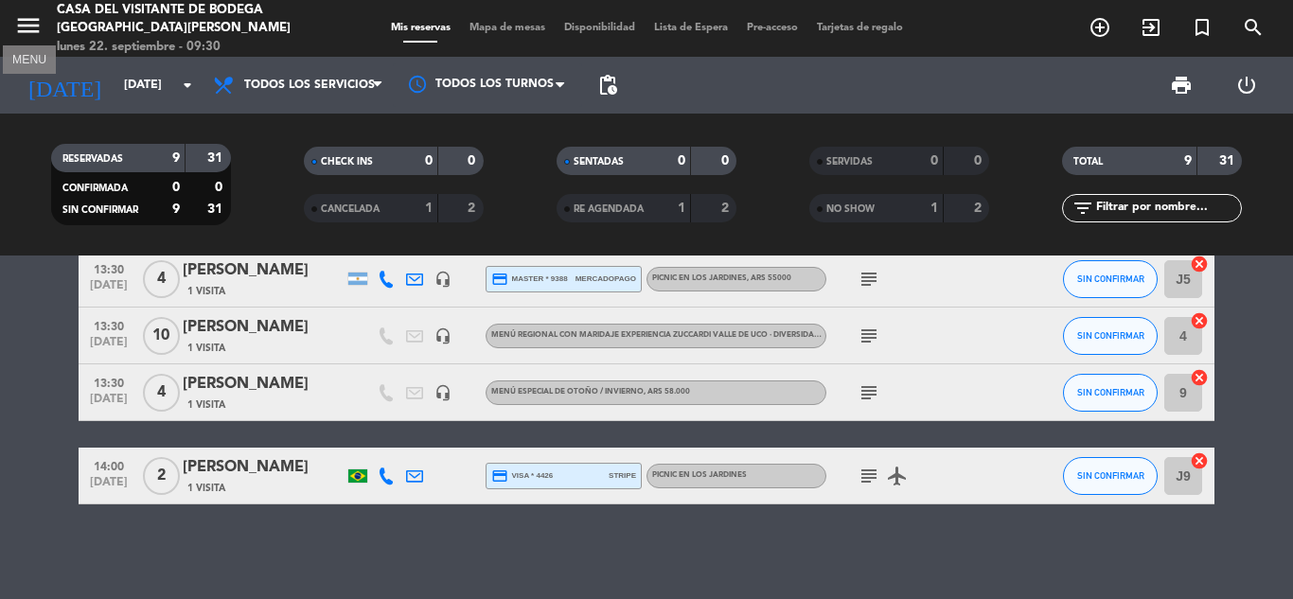
click at [33, 33] on icon "menu" at bounding box center [28, 25] width 28 height 28
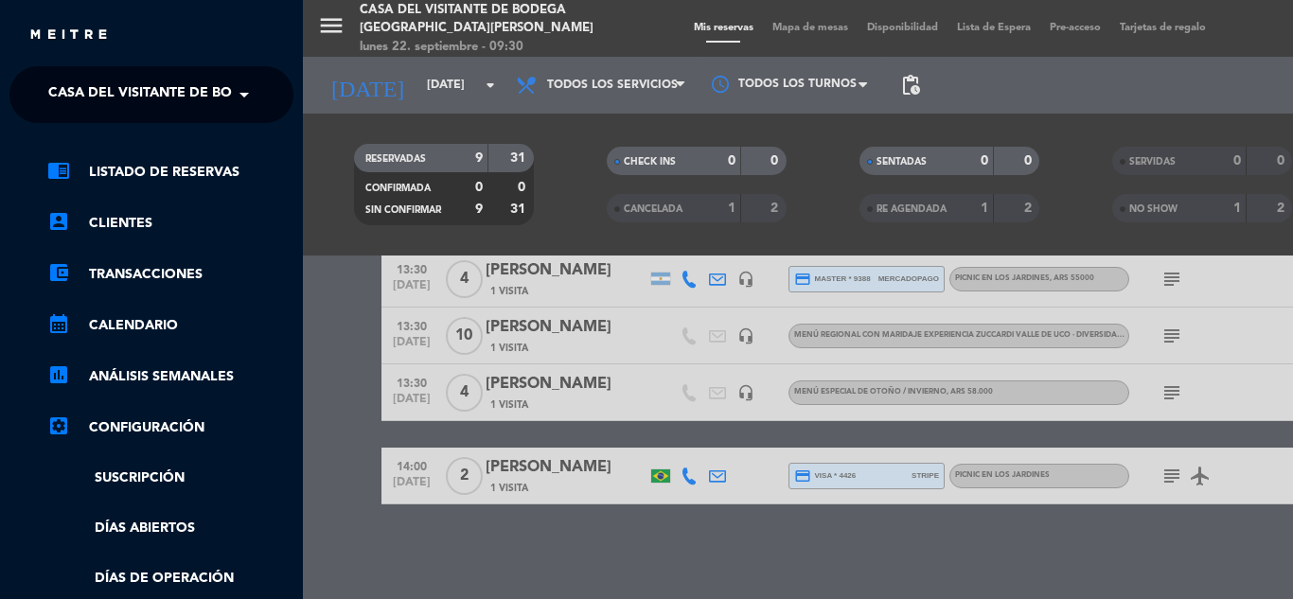
click at [173, 94] on span "Casa del Visitante de Bodega [GEOGRAPHIC_DATA][PERSON_NAME]" at bounding box center [286, 95] width 476 height 40
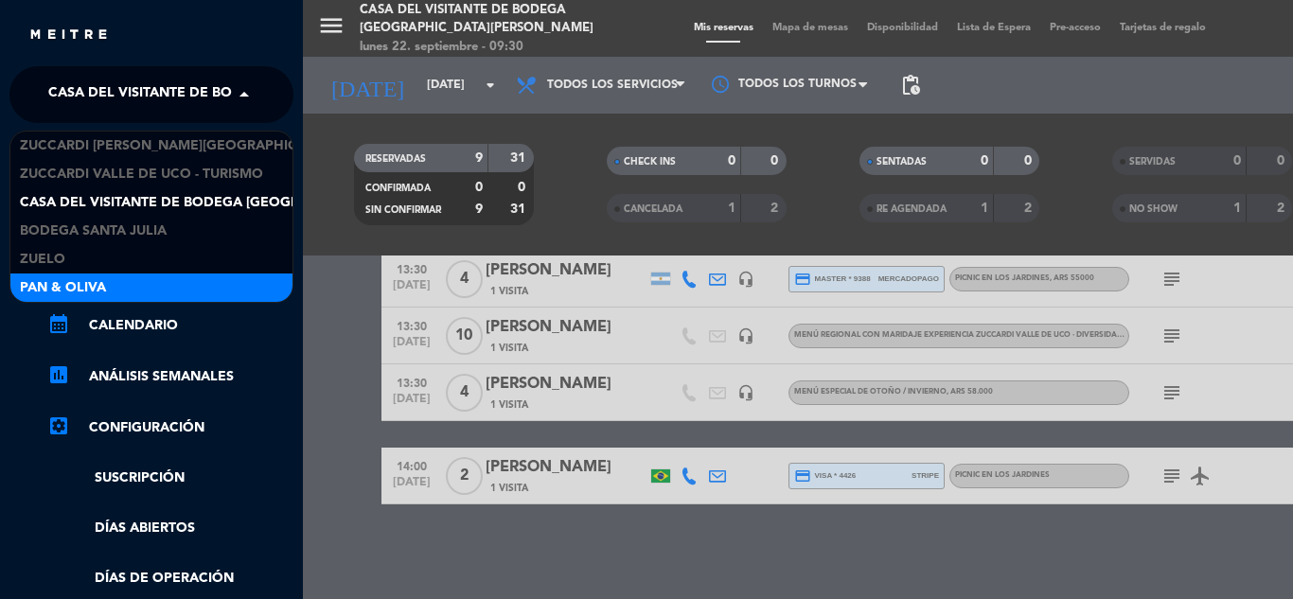
click at [153, 281] on div "Pan & Oliva" at bounding box center [151, 287] width 282 height 28
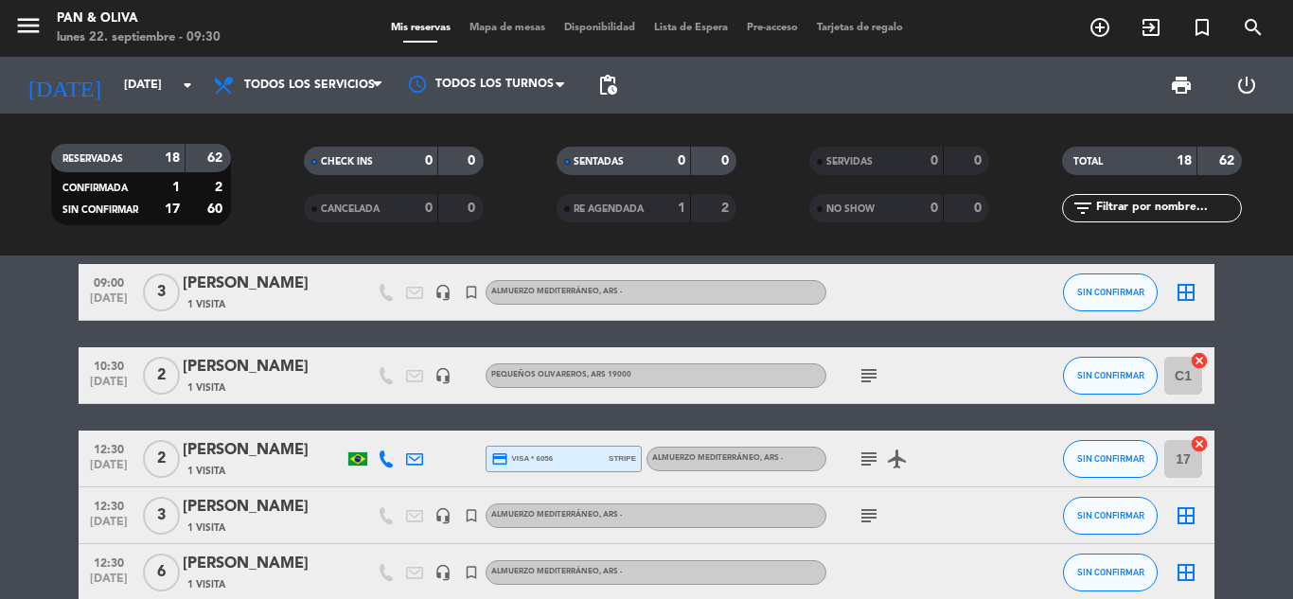
scroll to position [0, 0]
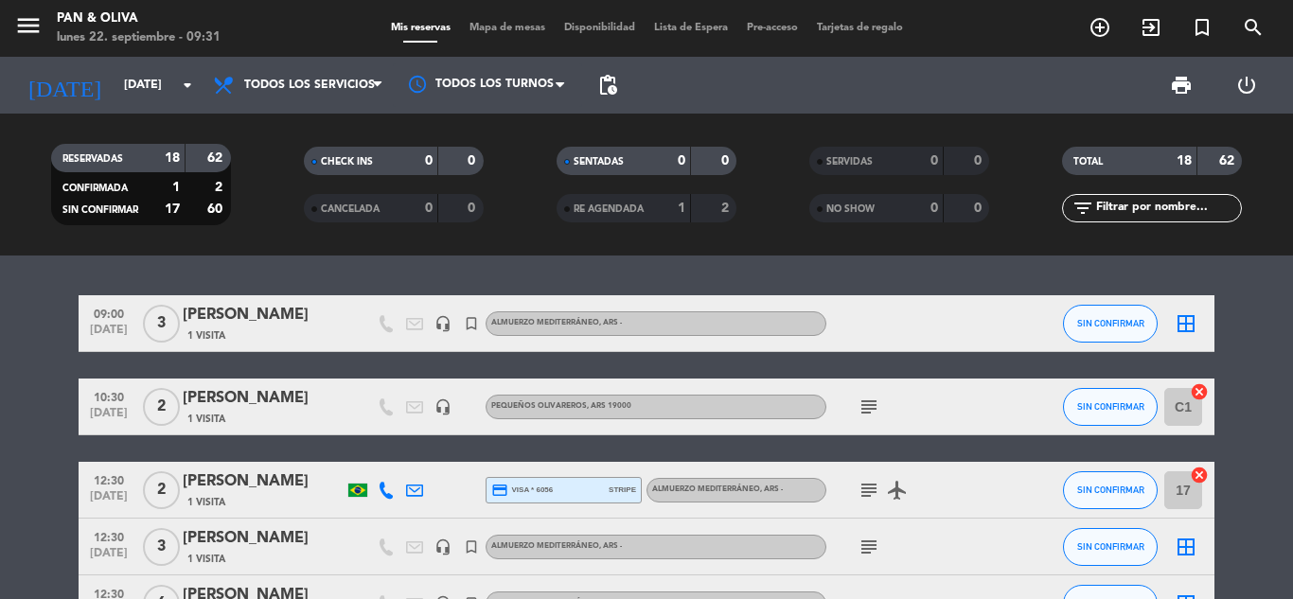
click at [9, 12] on div "menu Pan & Oliva [DATE] 22. septiembre - 09:31" at bounding box center [162, 29] width 324 height 44
click at [18, 33] on icon "menu" at bounding box center [28, 25] width 28 height 28
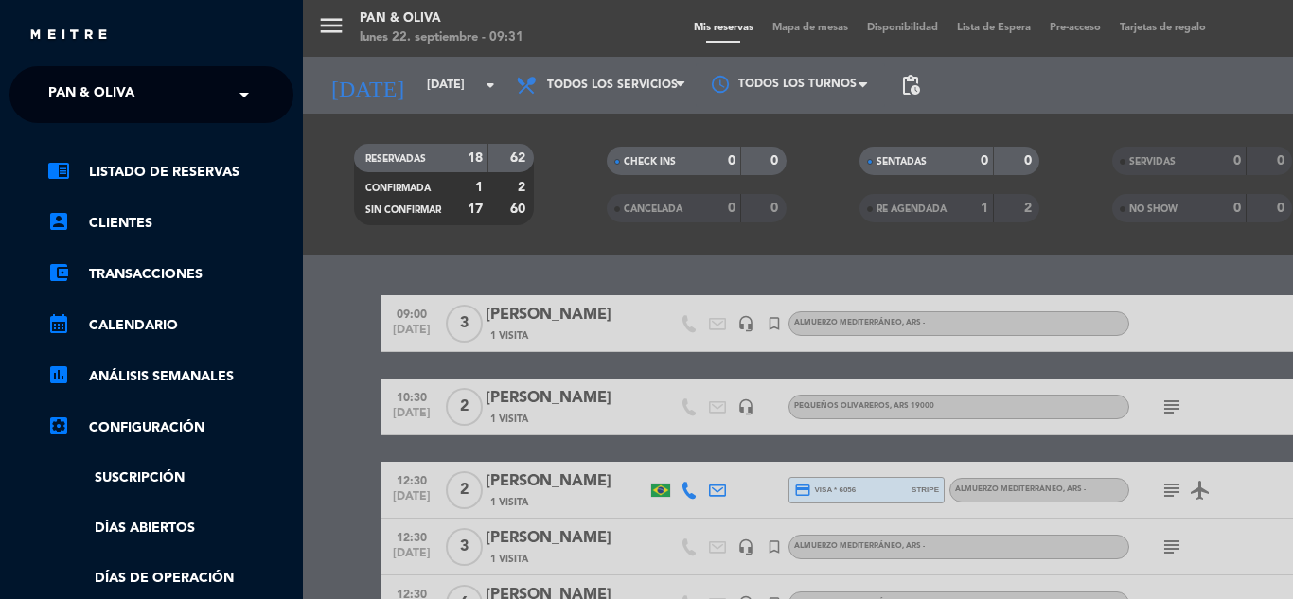
click at [165, 99] on input "text" at bounding box center [153, 96] width 231 height 42
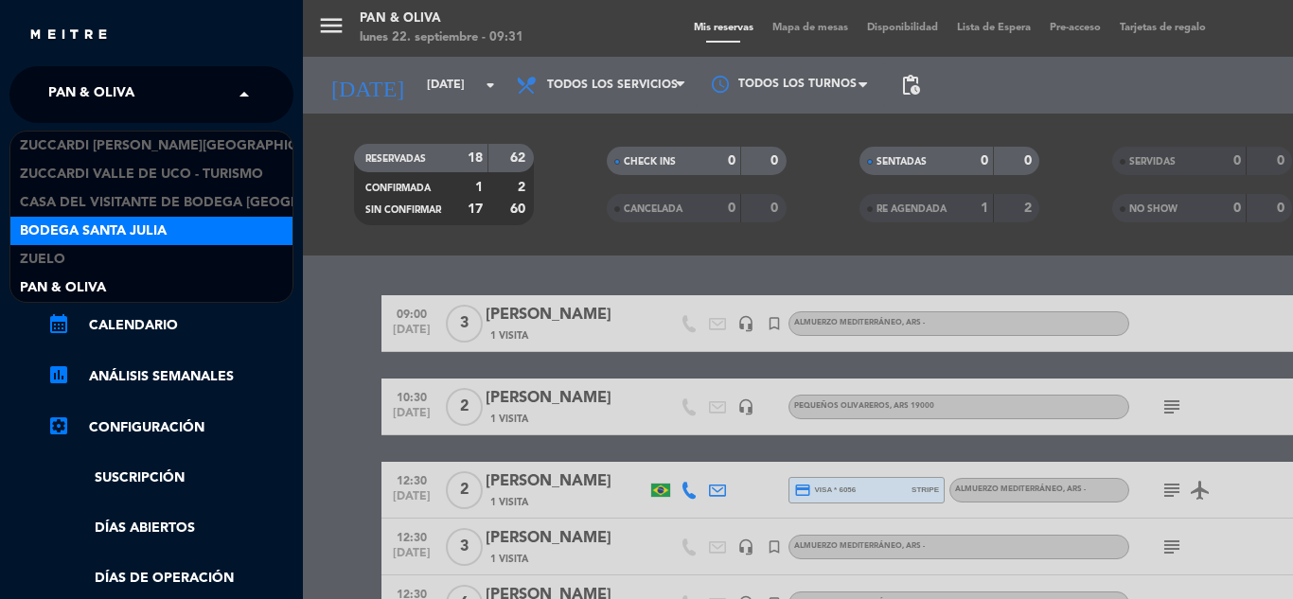
click at [170, 233] on div "Bodega Santa Julia" at bounding box center [151, 231] width 282 height 28
